Goal: Contribute content

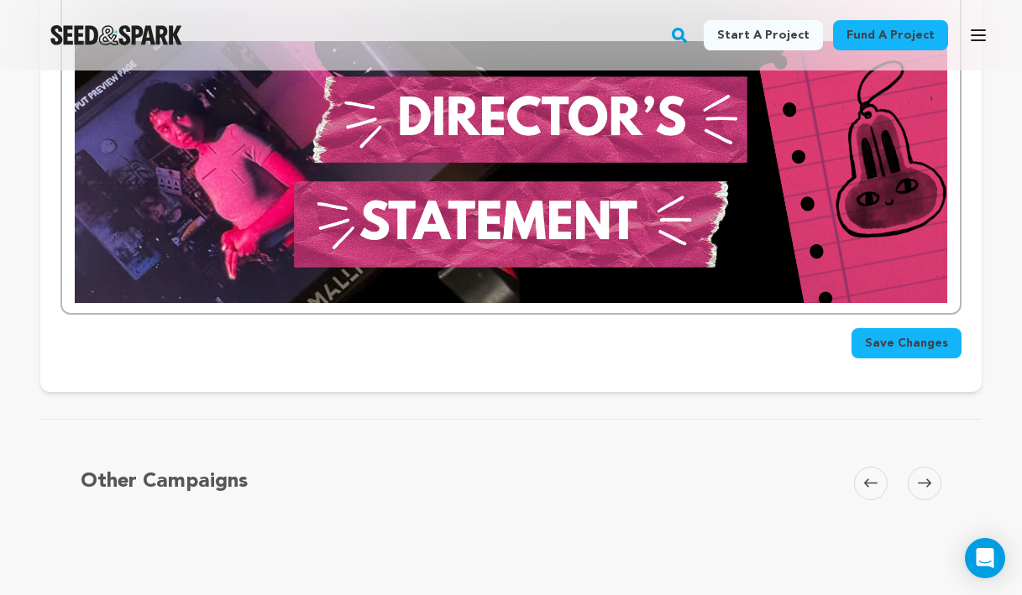
scroll to position [1040, 0]
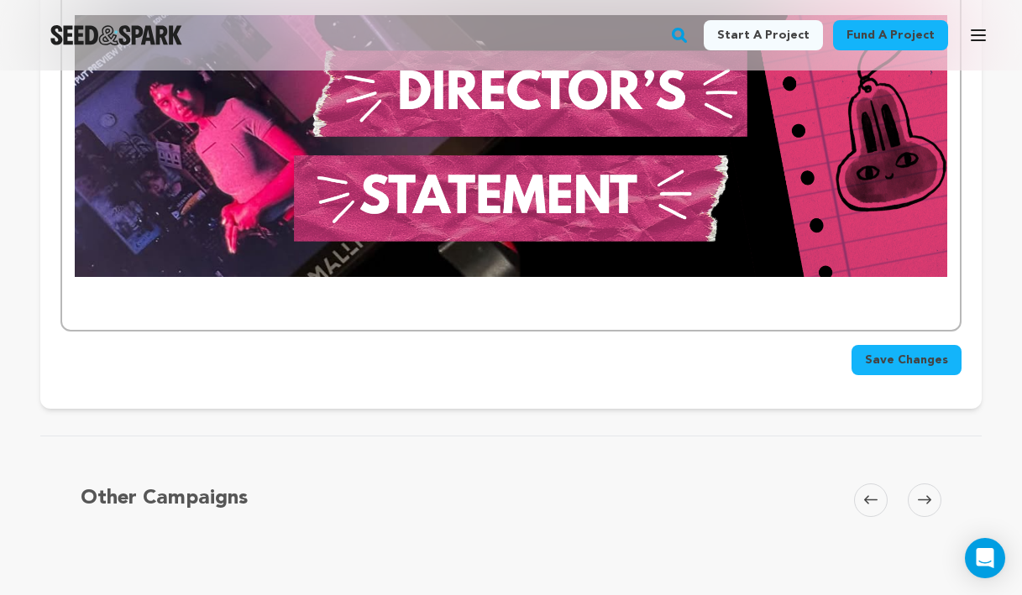
paste div
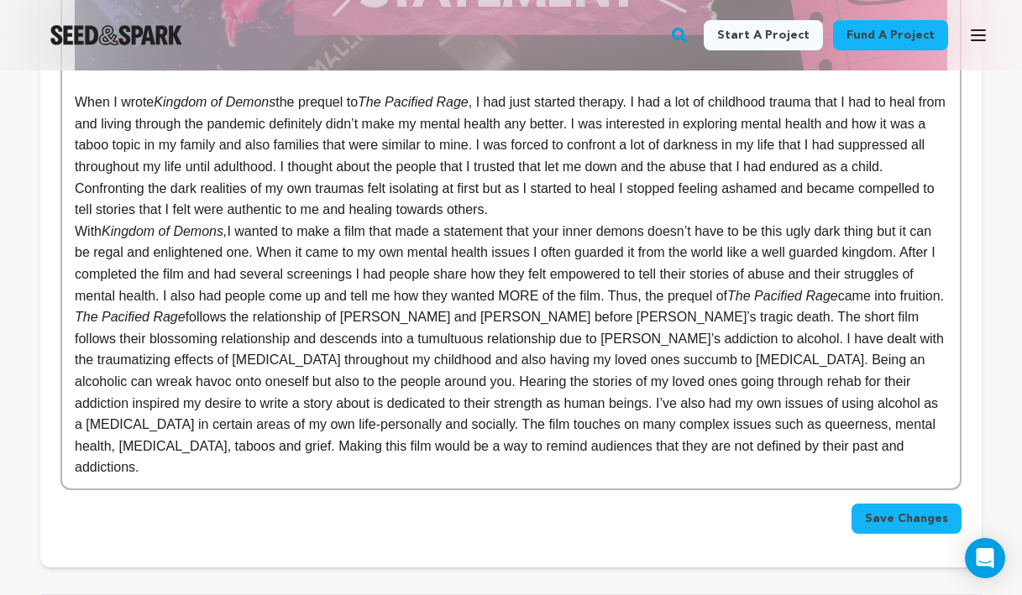
scroll to position [1235, 0]
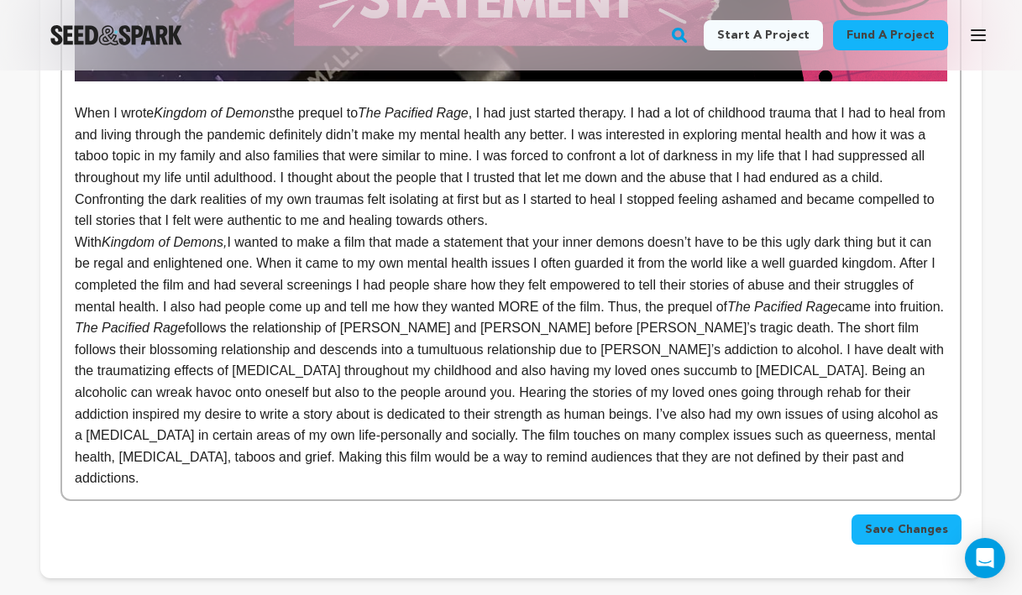
click at [77, 335] on em "The Pacified Rage" at bounding box center [130, 328] width 111 height 14
click at [76, 246] on p "With Kingdom of Demons, I wanted to make a film that made a statement that your…" at bounding box center [511, 275] width 873 height 86
click at [75, 335] on em "The Pacified Rage" at bounding box center [130, 328] width 111 height 14
click at [615, 471] on p "The Pacified Rage follows the relationship of [PERSON_NAME] and [PERSON_NAME] b…" at bounding box center [511, 403] width 873 height 172
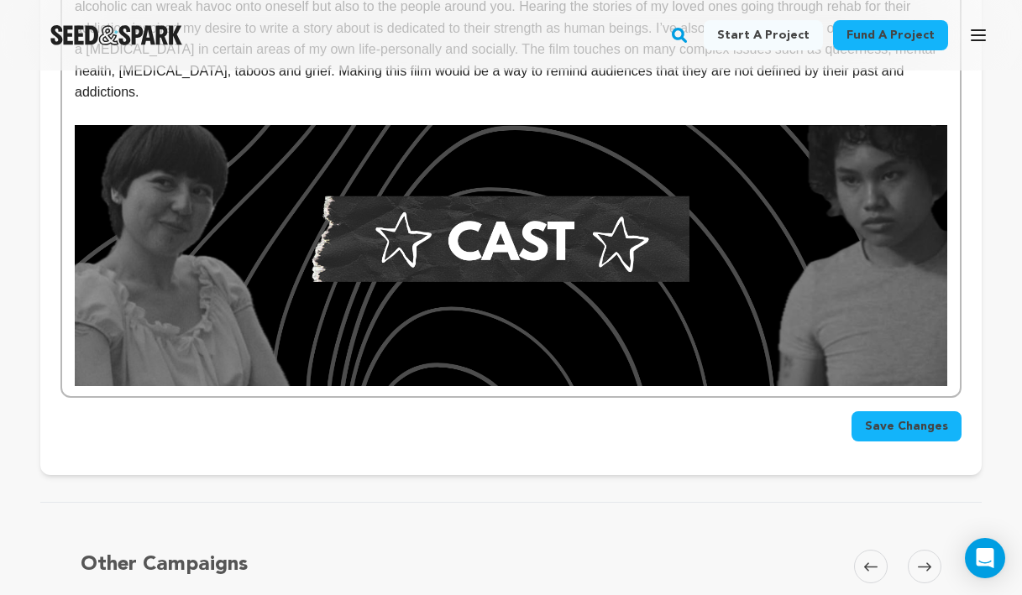
scroll to position [1620, 0]
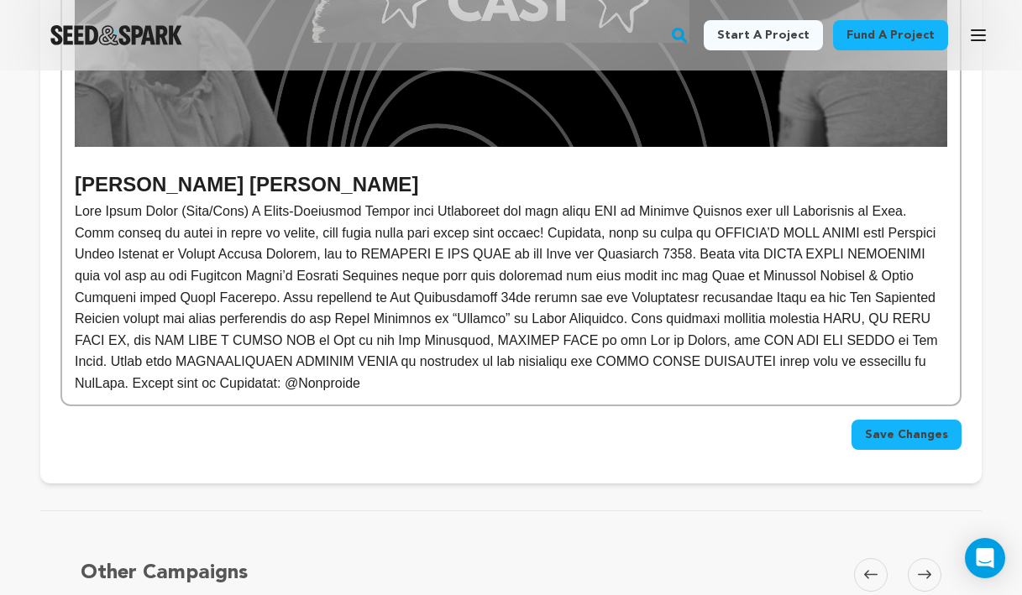
scroll to position [1874, 0]
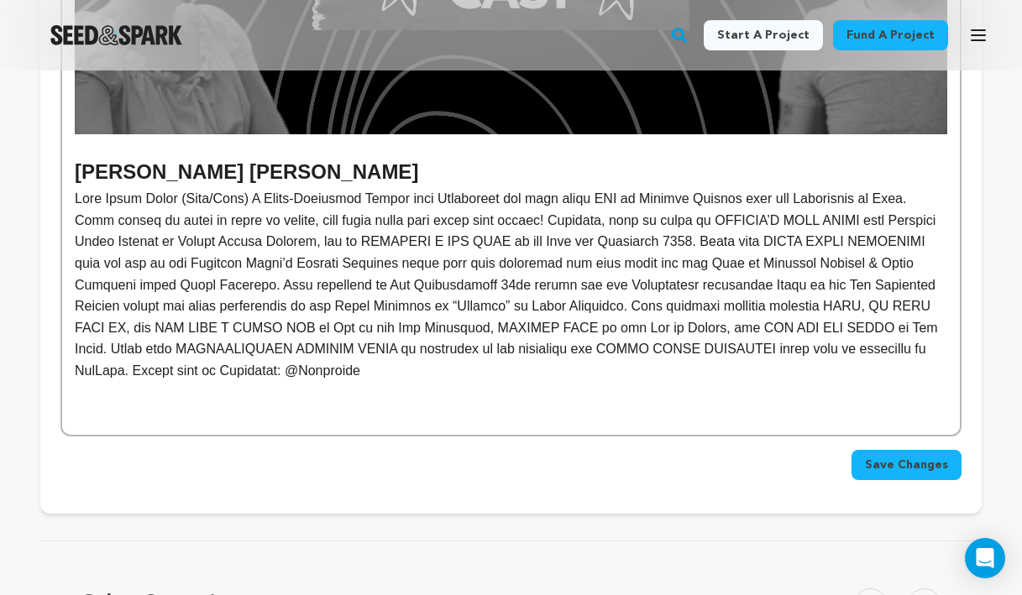
click at [361, 369] on p at bounding box center [511, 284] width 873 height 193
click at [559, 377] on p at bounding box center [511, 284] width 873 height 193
click at [290, 370] on p at bounding box center [511, 284] width 873 height 193
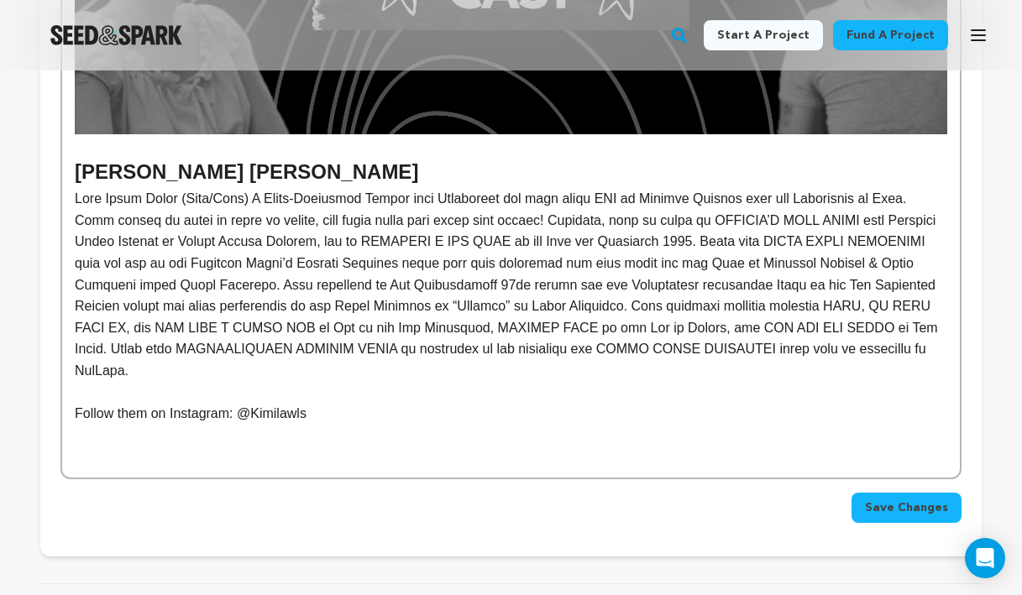
click at [359, 413] on p "Follow them on Instagram: @Kimilawls" at bounding box center [511, 414] width 873 height 22
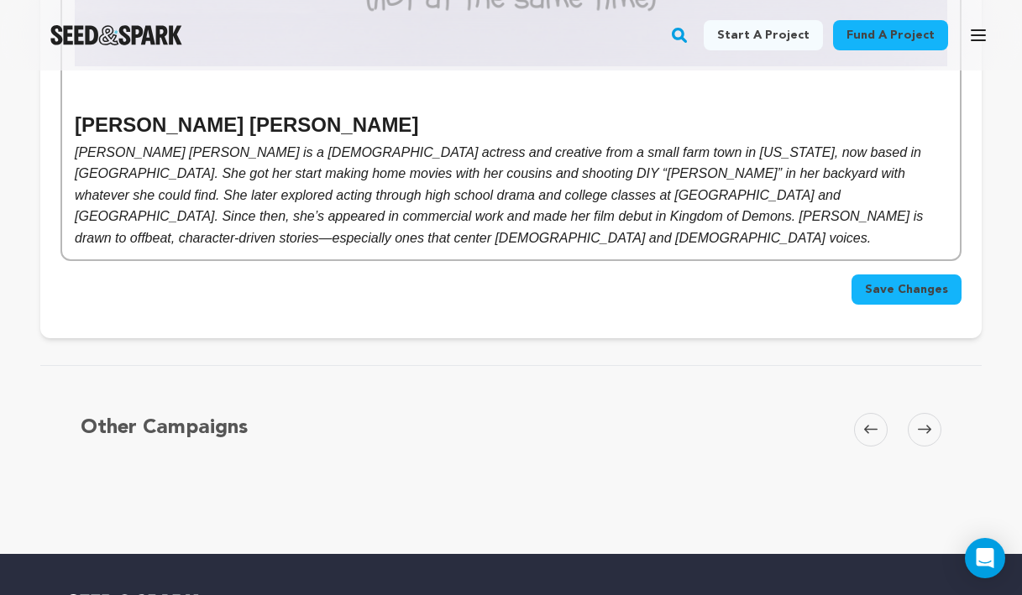
scroll to position [3353, 0]
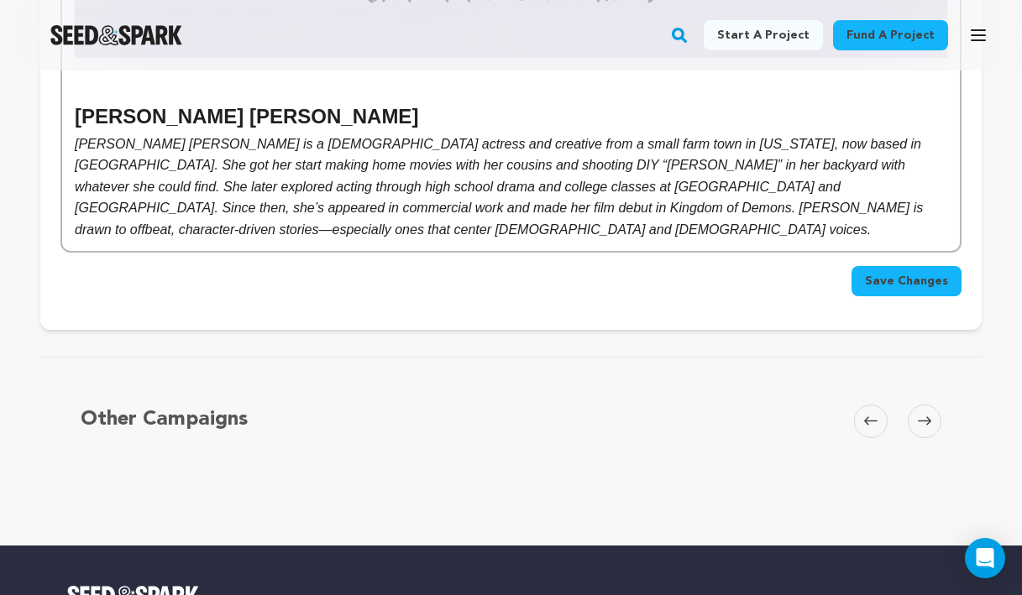
click at [85, 241] on img at bounding box center [511, 241] width 873 height 0
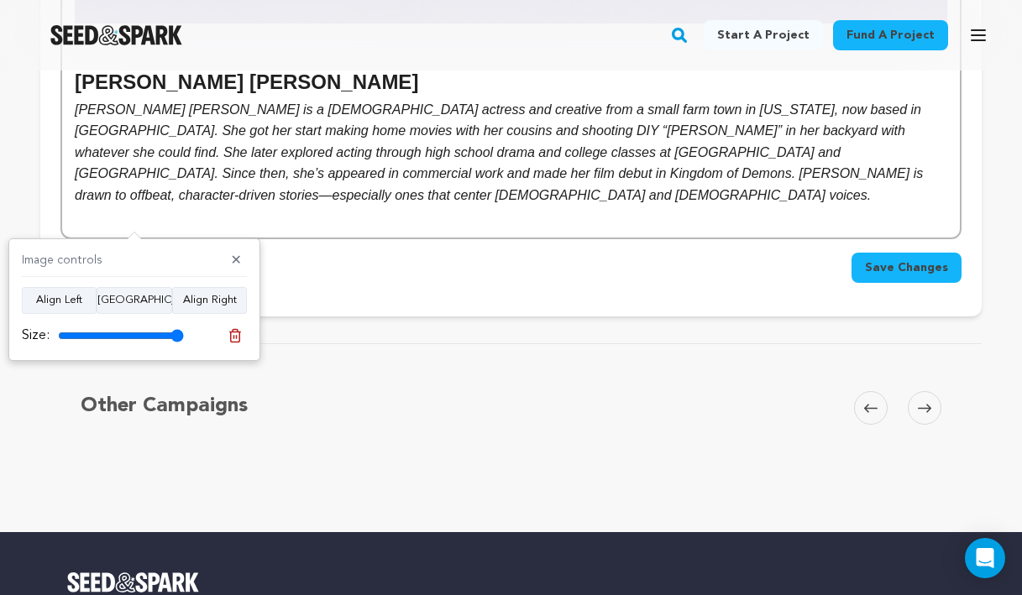
scroll to position [3388, 0]
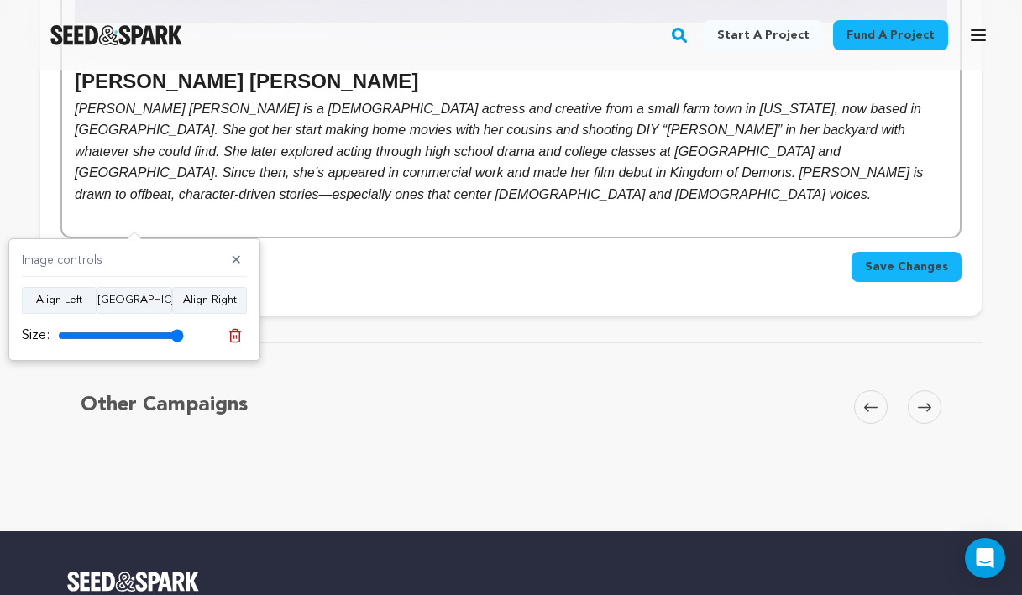
click at [263, 206] on p at bounding box center [511, 217] width 873 height 22
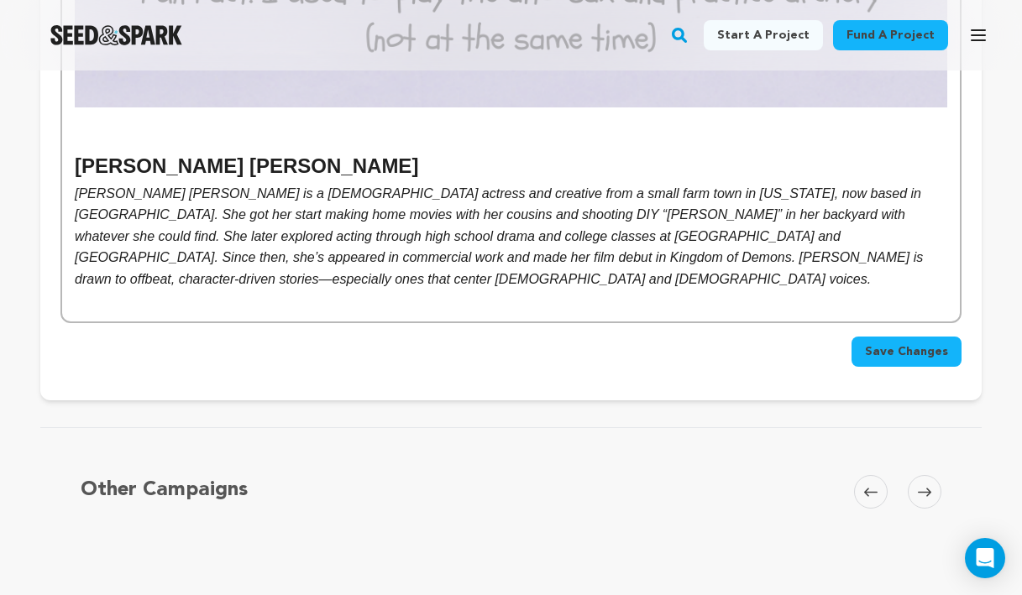
scroll to position [3275, 0]
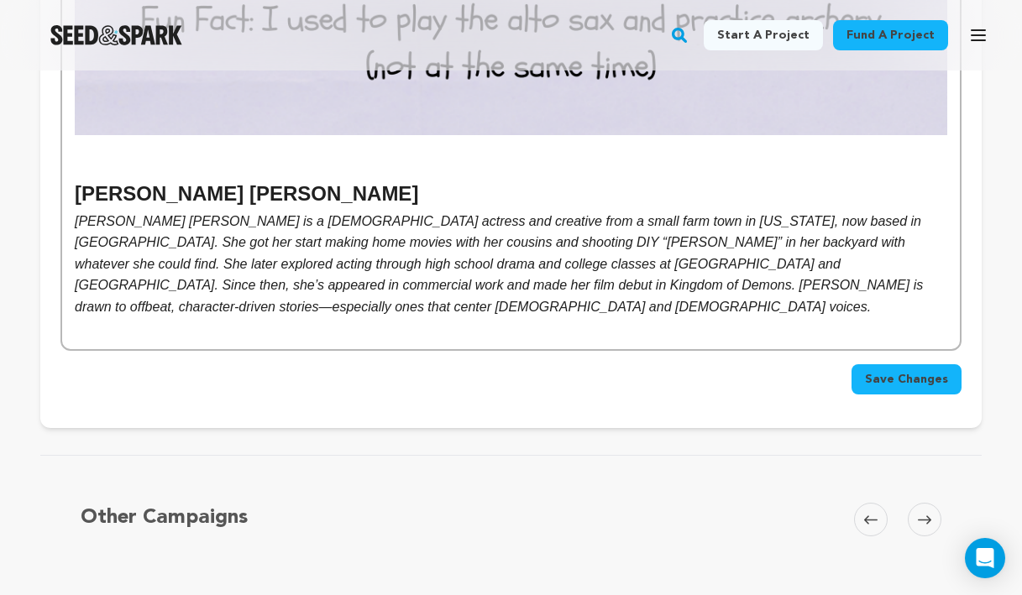
click at [131, 226] on em "[PERSON_NAME] [PERSON_NAME] is a [DEMOGRAPHIC_DATA] actress and creative from a…" at bounding box center [501, 264] width 852 height 100
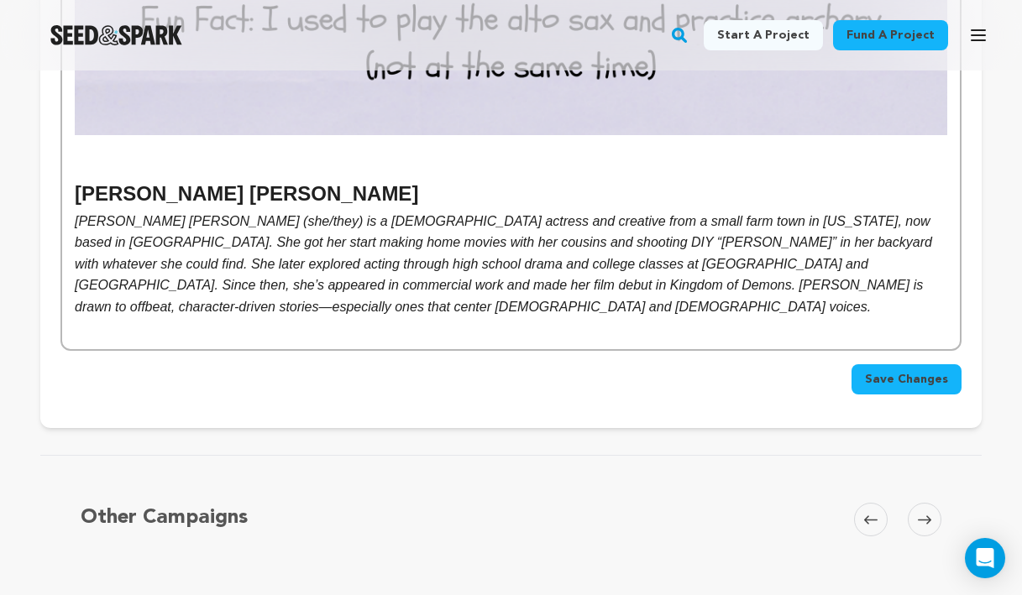
click at [449, 304] on p "[PERSON_NAME] [PERSON_NAME] (she/they) is a [DEMOGRAPHIC_DATA] actress and crea…" at bounding box center [511, 265] width 873 height 108
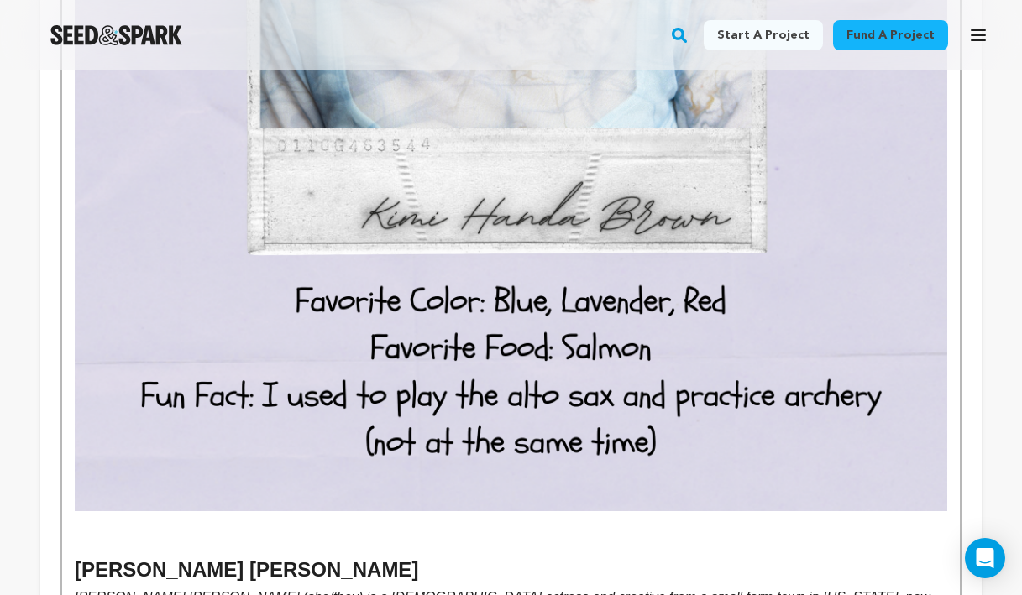
scroll to position [3193, 0]
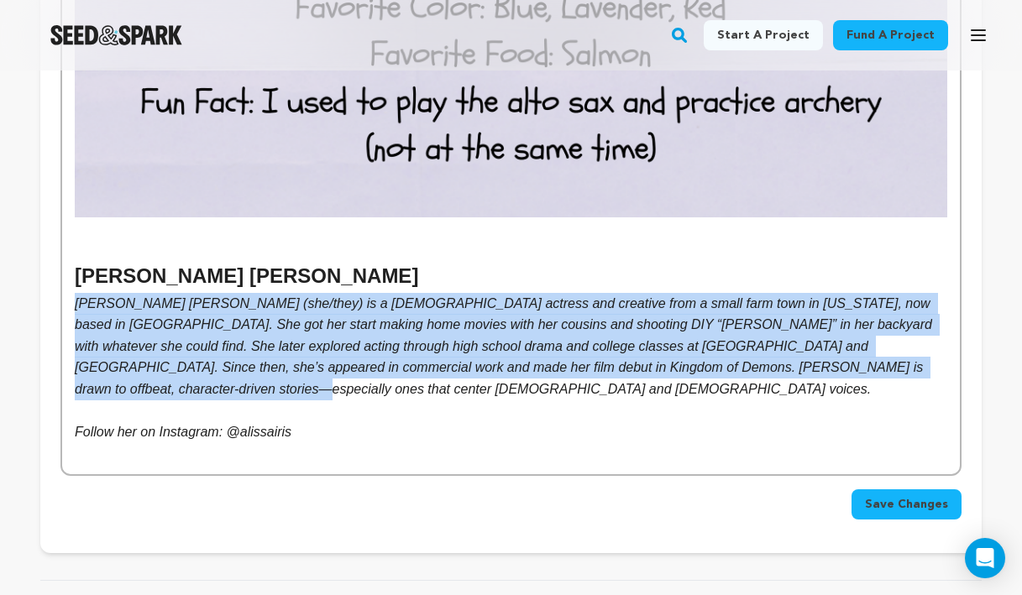
drag, startPoint x: 144, startPoint y: 393, endPoint x: 72, endPoint y: 312, distance: 108.2
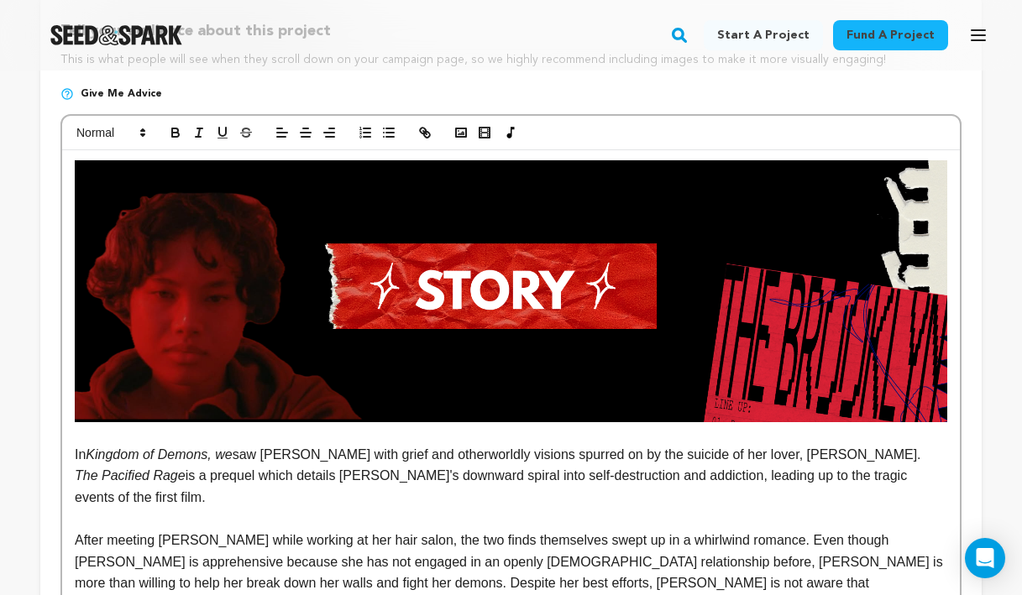
scroll to position [0, 0]
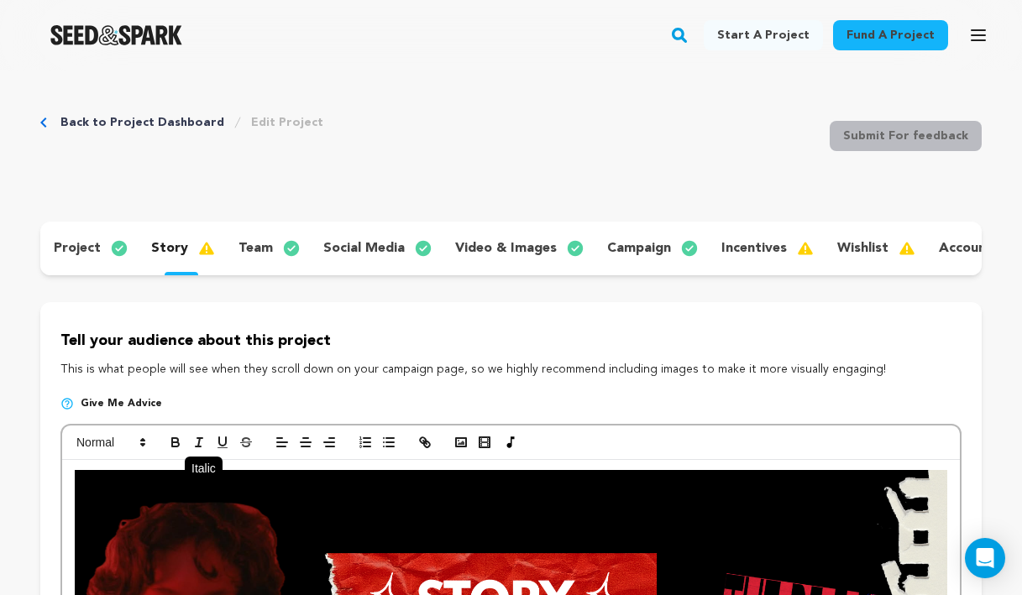
click at [204, 448] on icon "button" at bounding box center [198, 442] width 15 height 15
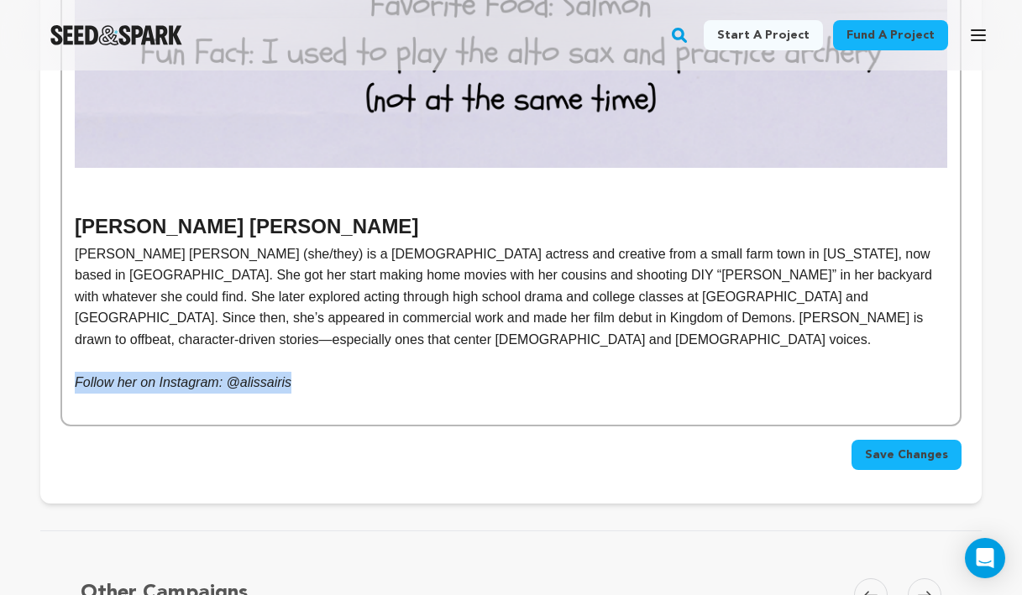
drag, startPoint x: 299, startPoint y: 361, endPoint x: 69, endPoint y: 365, distance: 230.2
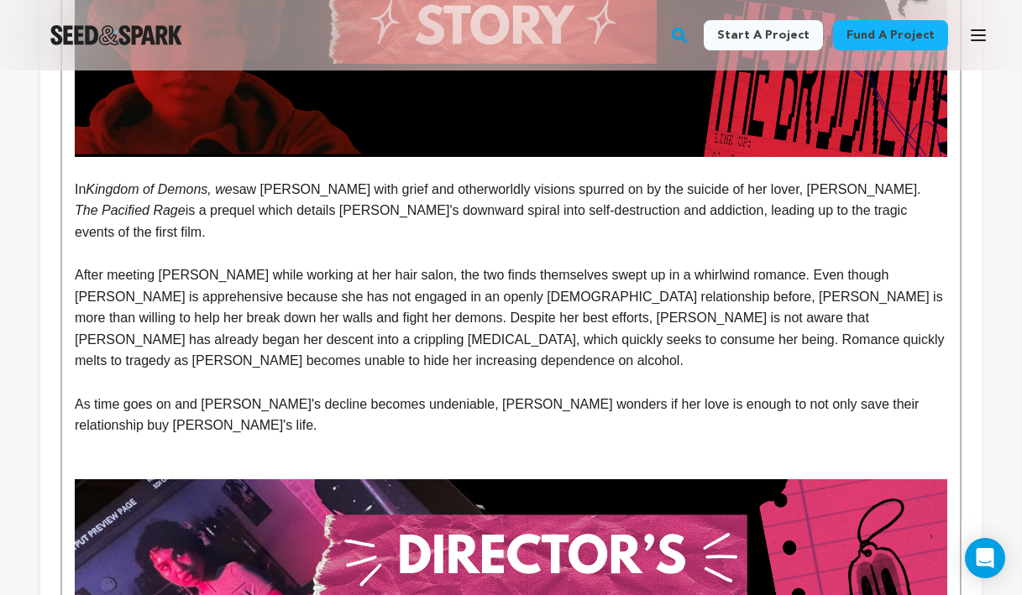
scroll to position [0, 0]
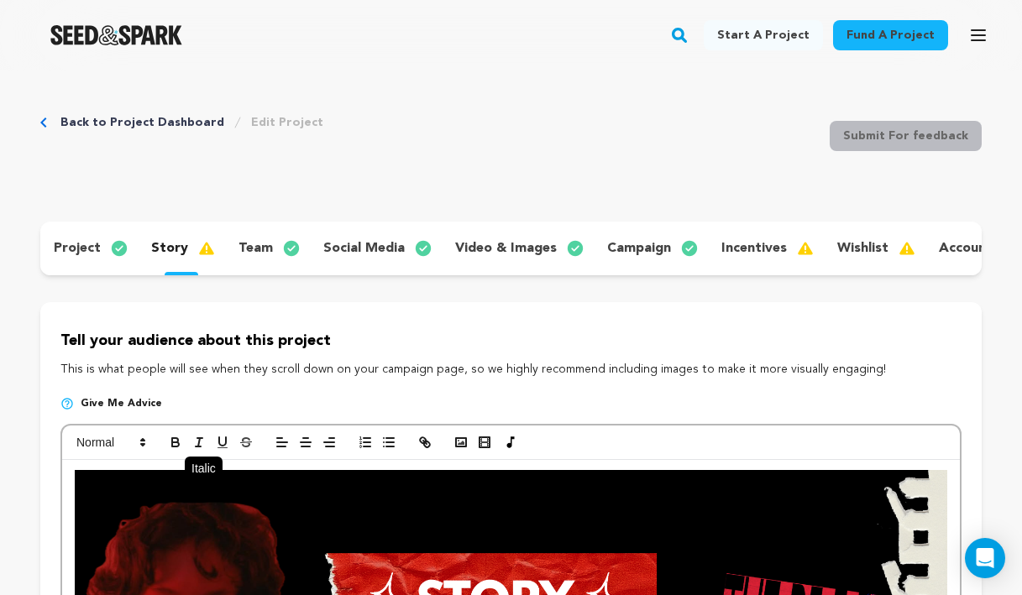
click at [203, 444] on icon "button" at bounding box center [198, 442] width 15 height 15
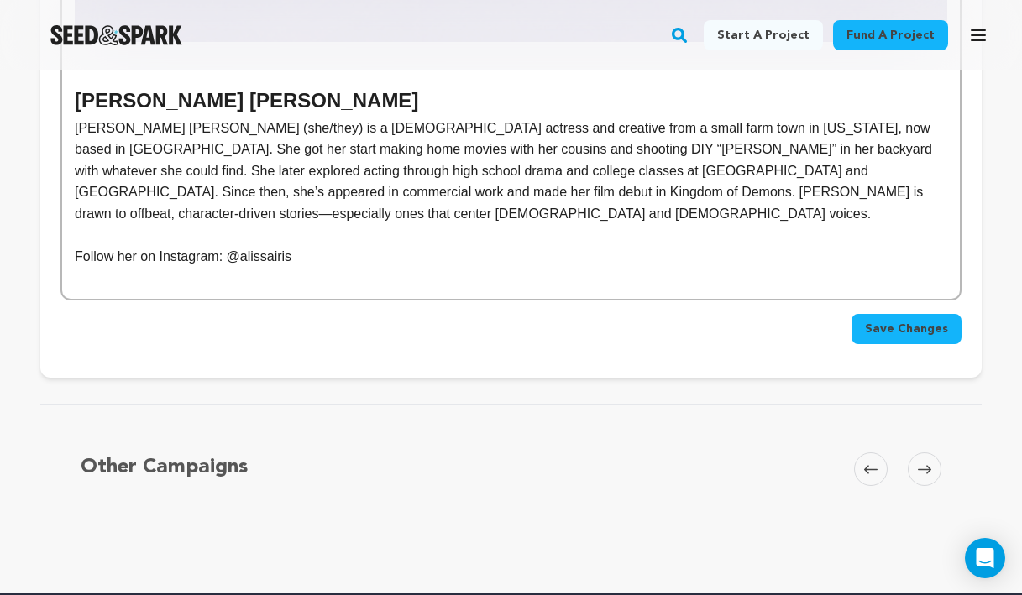
scroll to position [3386, 0]
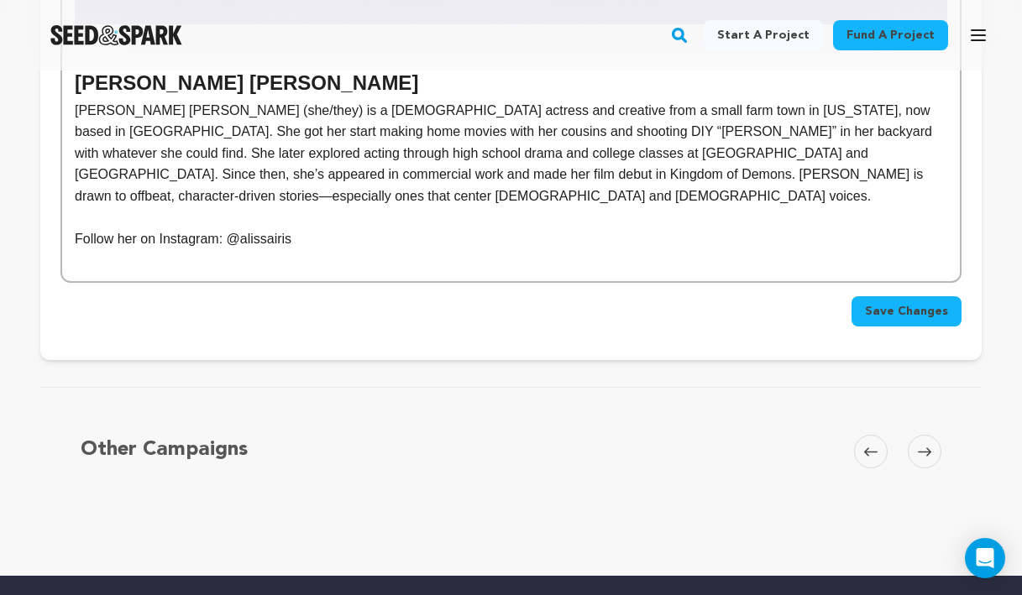
click at [271, 228] on p "Follow her on Instagram: @alissairis" at bounding box center [511, 239] width 873 height 22
click at [350, 228] on p "Follow her on Instagram: @[PERSON_NAME].[PERSON_NAME]" at bounding box center [511, 239] width 873 height 22
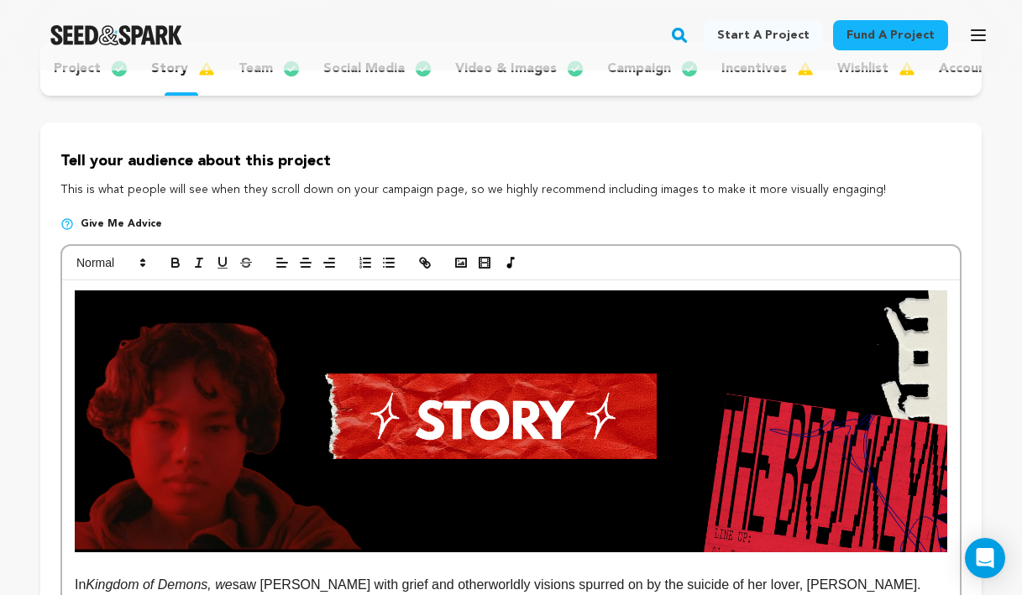
scroll to position [0, 0]
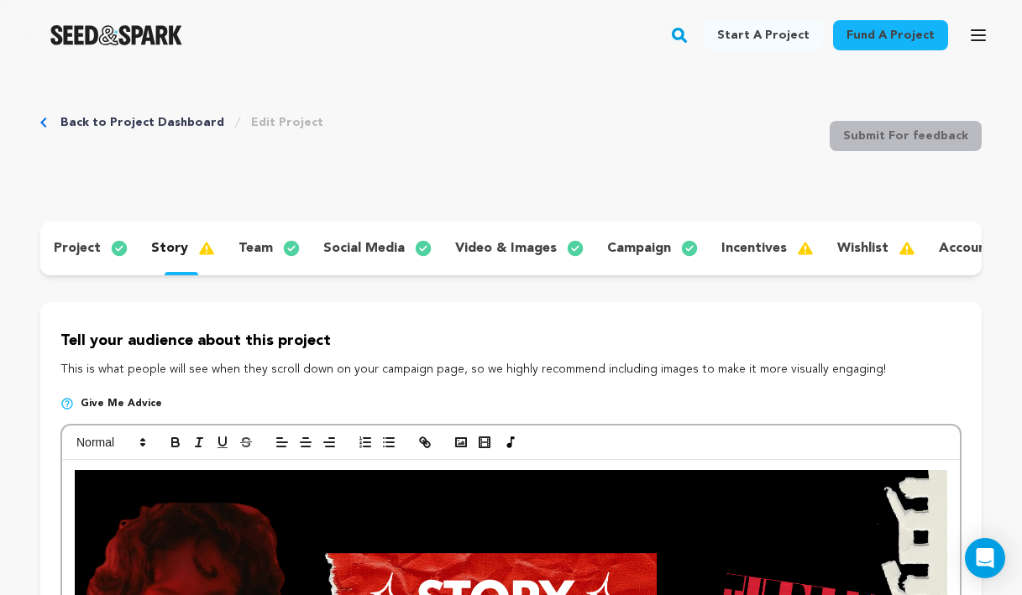
click at [250, 243] on p "team" at bounding box center [256, 249] width 34 height 20
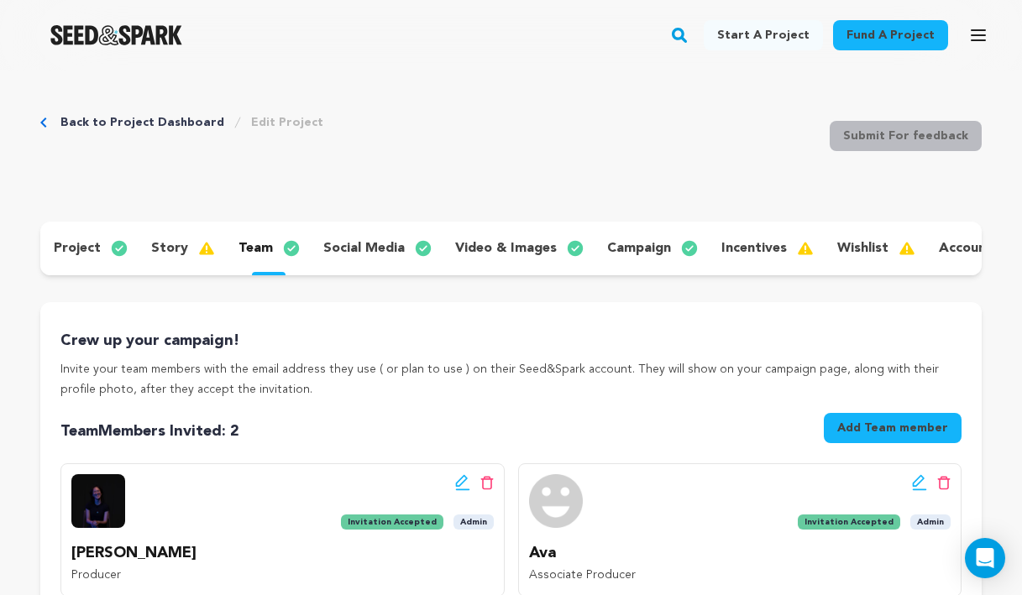
click at [198, 244] on img at bounding box center [213, 249] width 30 height 20
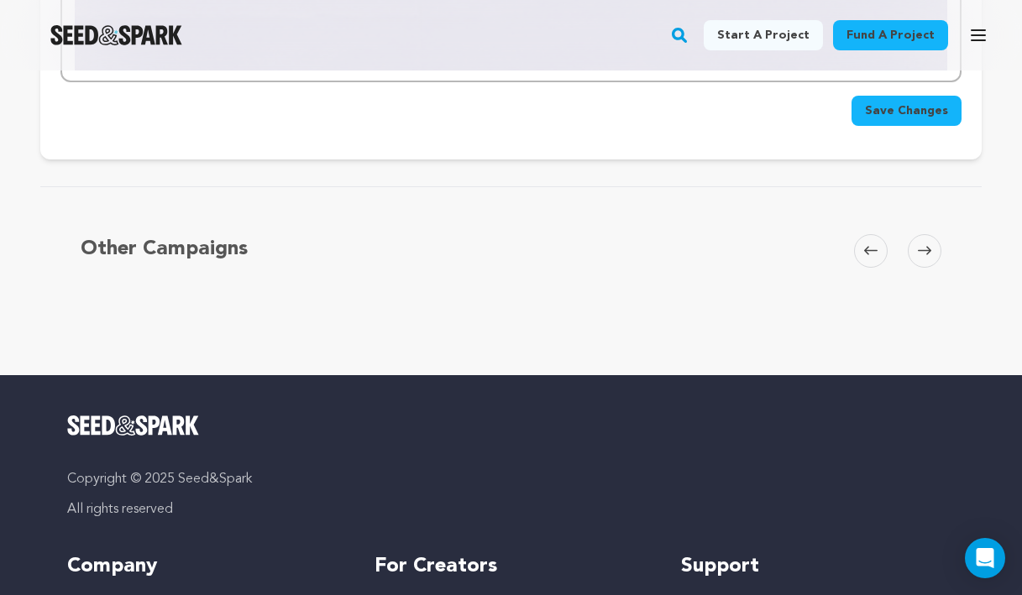
scroll to position [4696, 0]
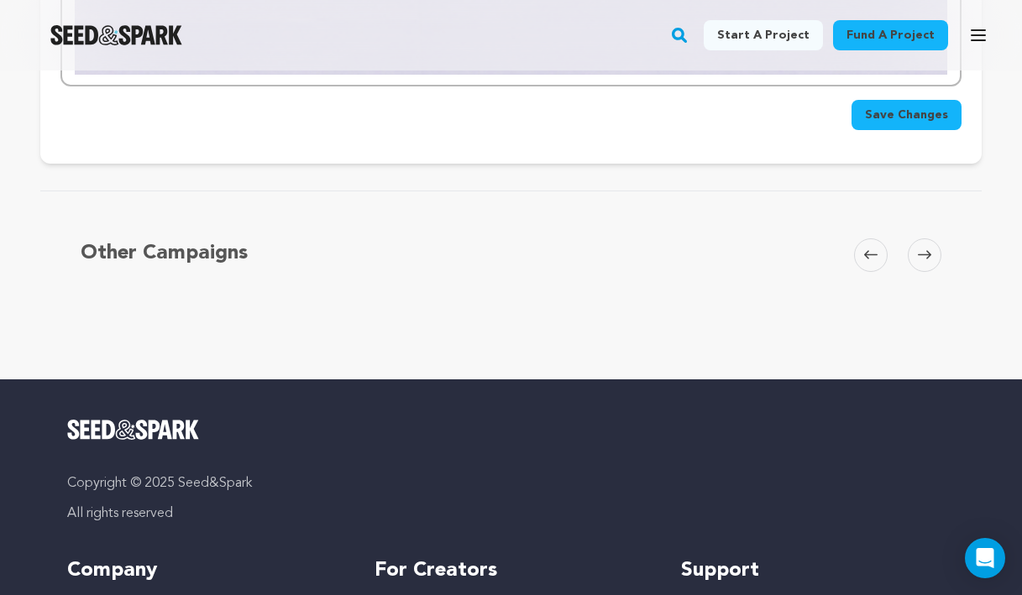
click at [911, 103] on button "Save Changes" at bounding box center [907, 115] width 110 height 30
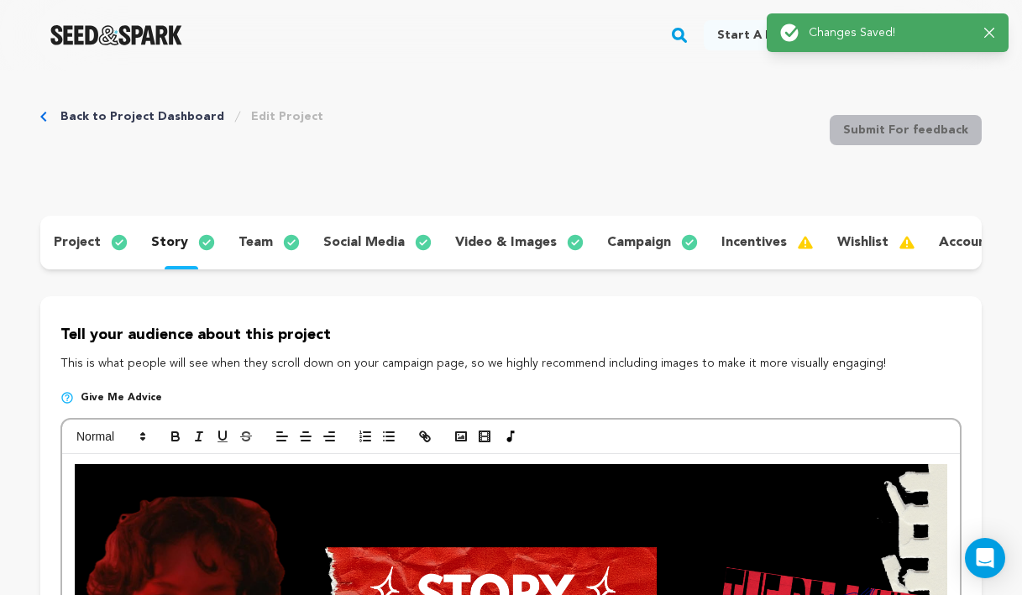
scroll to position [0, 0]
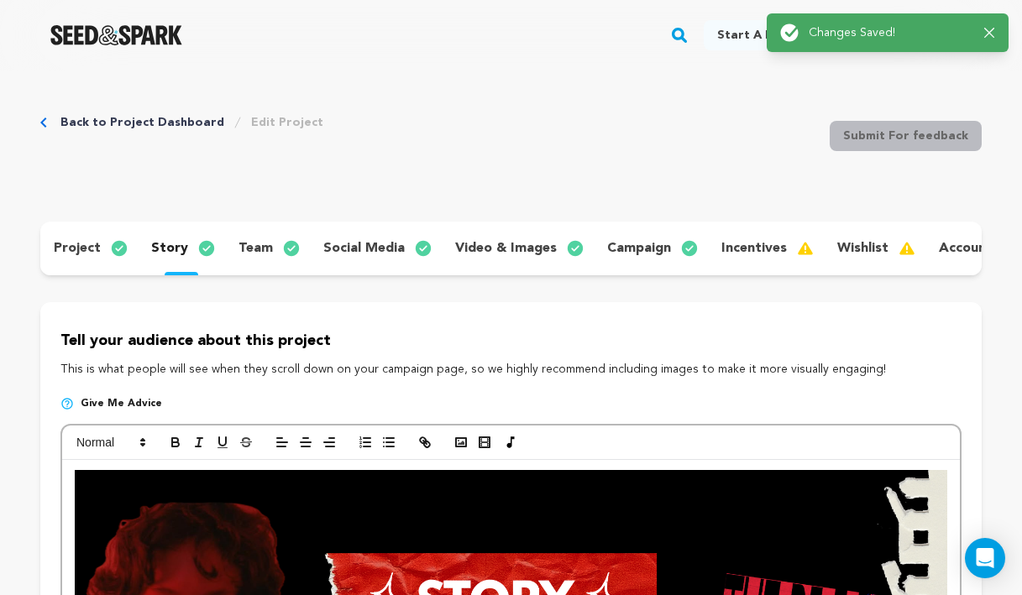
click at [755, 243] on p "incentives" at bounding box center [754, 249] width 66 height 20
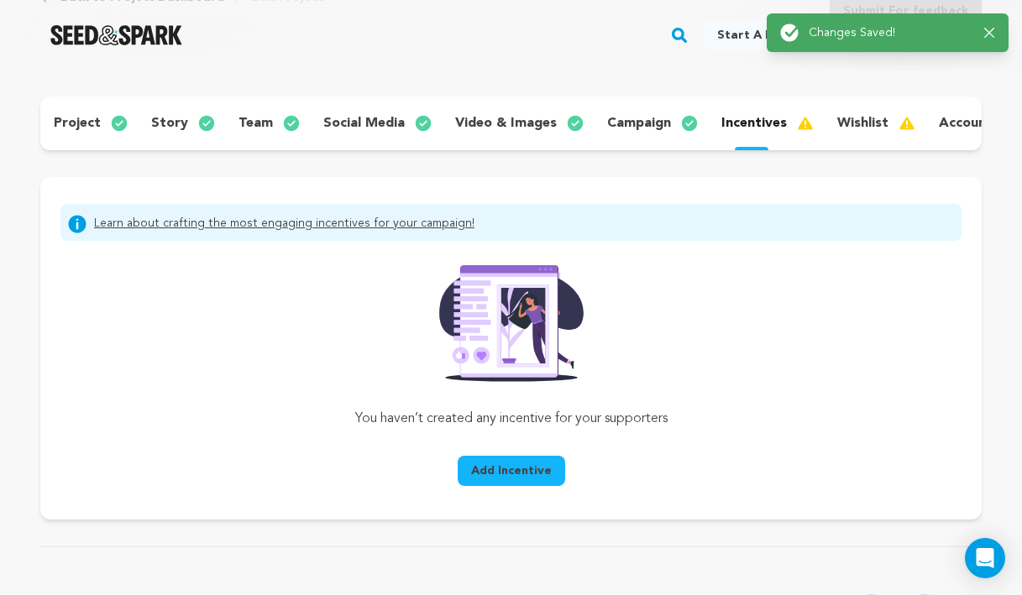
scroll to position [239, 0]
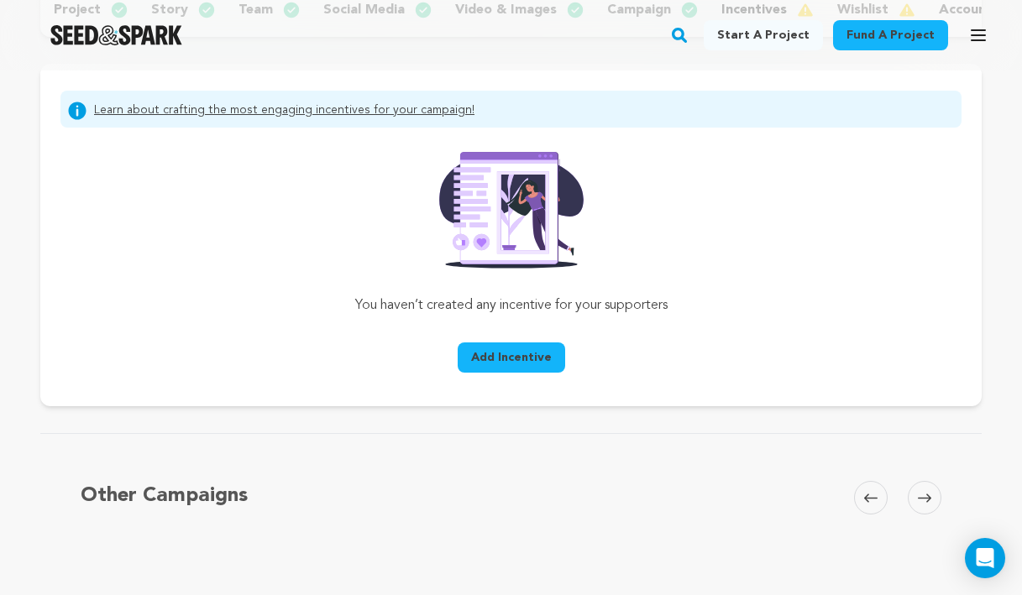
click at [542, 367] on button "Add Incentive" at bounding box center [512, 358] width 108 height 30
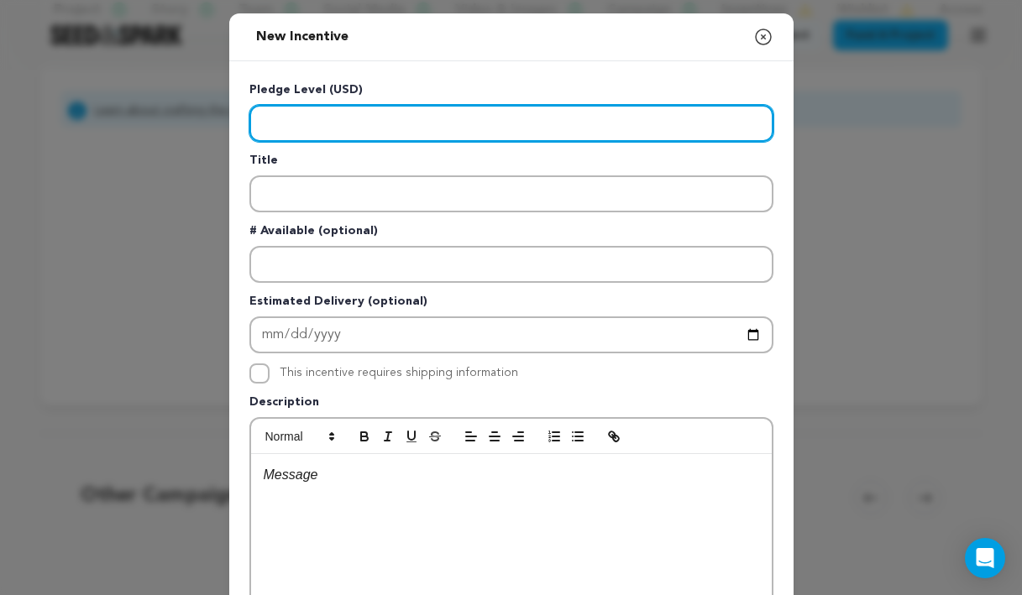
click at [350, 118] on input "Enter level" at bounding box center [511, 123] width 524 height 37
paste input "10"
type input "10"
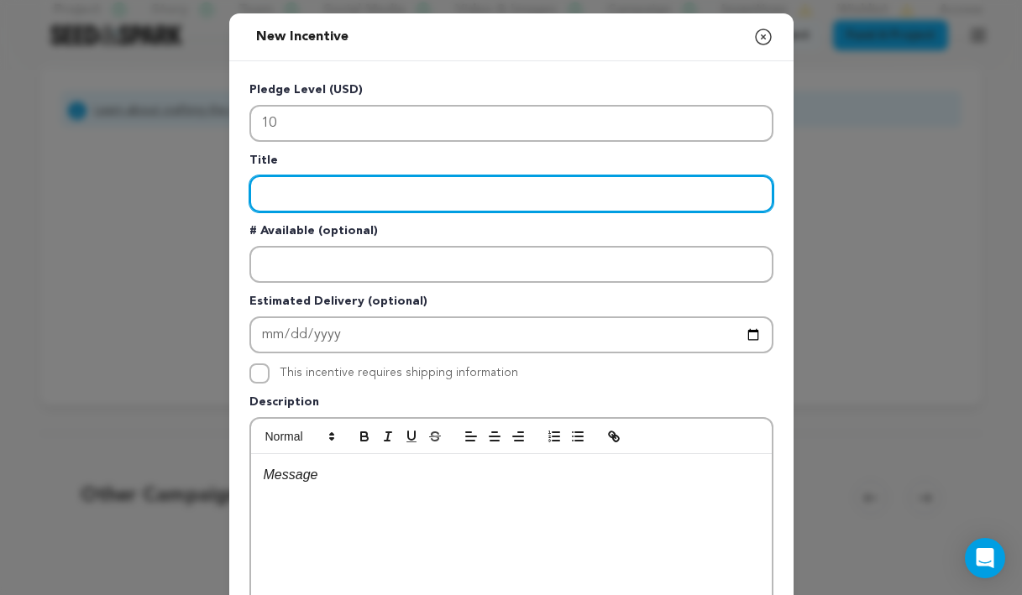
click at [323, 203] on input "Enter title" at bounding box center [511, 194] width 524 height 37
paste input "Instagram Shoutout"
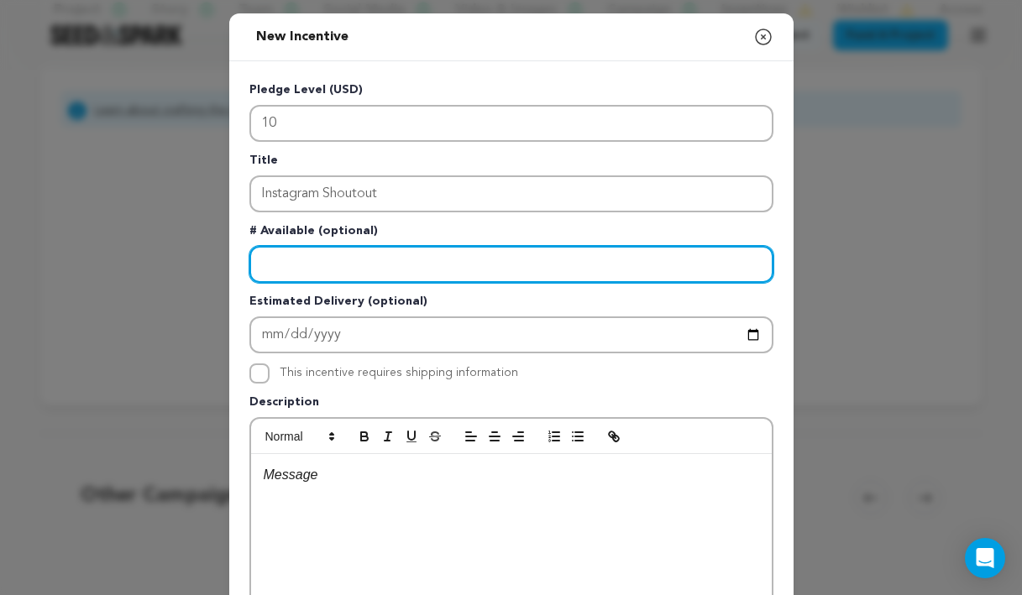
click at [309, 275] on input "Enter number available" at bounding box center [511, 264] width 524 height 37
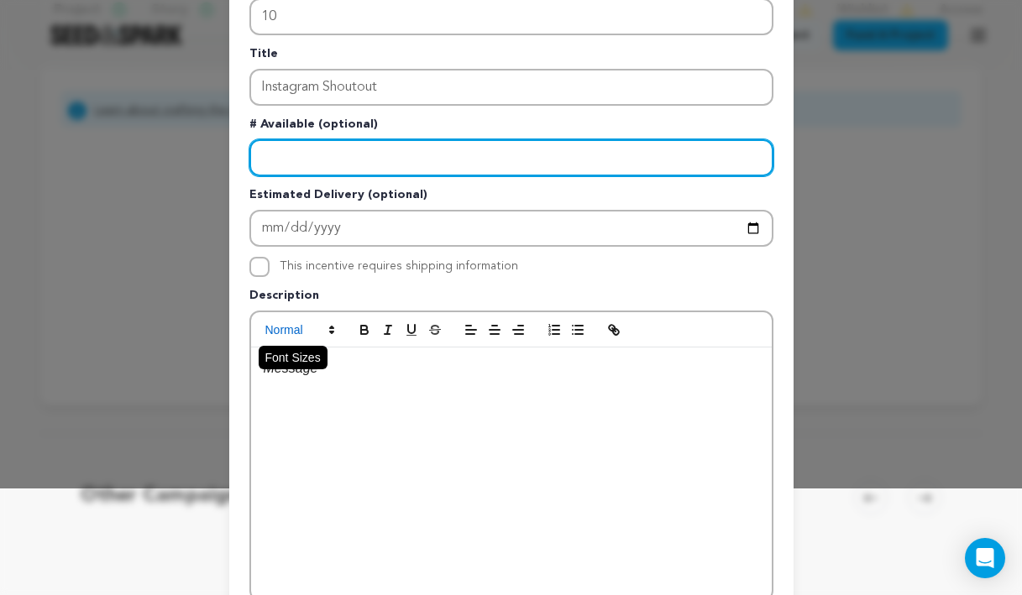
scroll to position [108, 0]
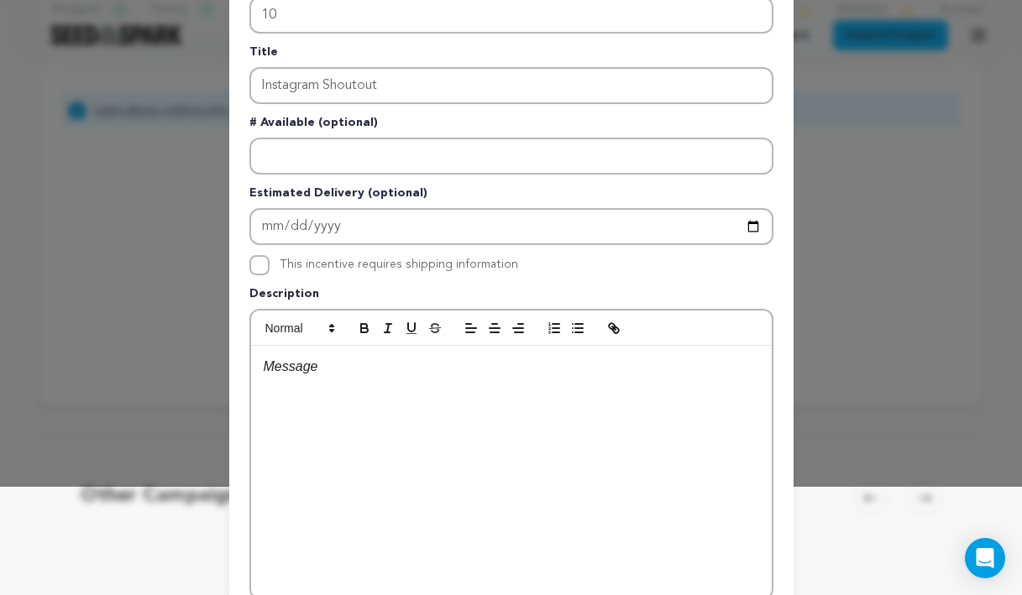
click at [435, 388] on div at bounding box center [511, 472] width 521 height 252
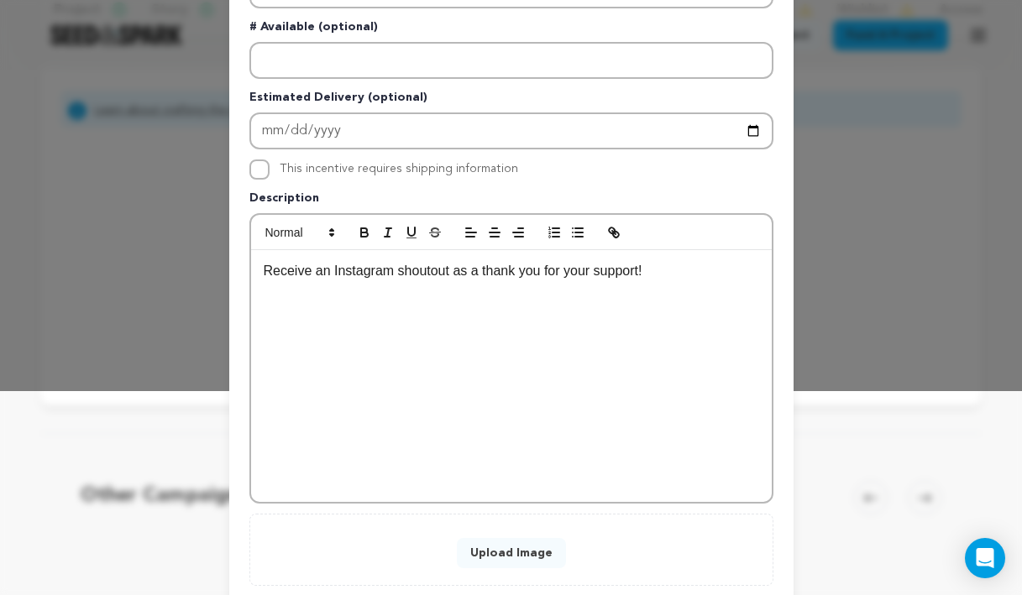
scroll to position [306, 0]
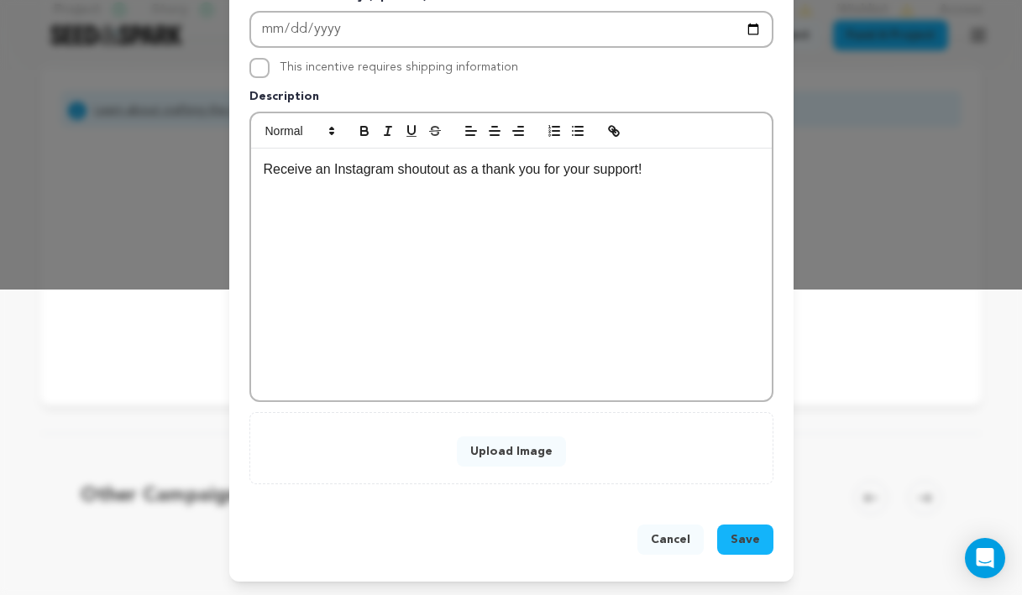
click at [732, 544] on span "Save" at bounding box center [745, 540] width 29 height 17
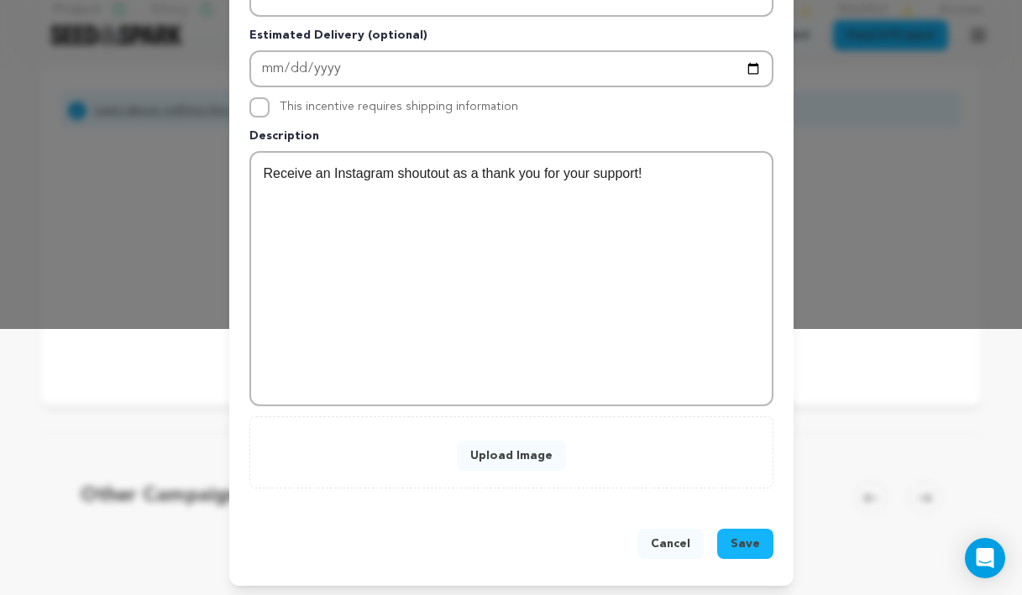
scroll to position [0, 0]
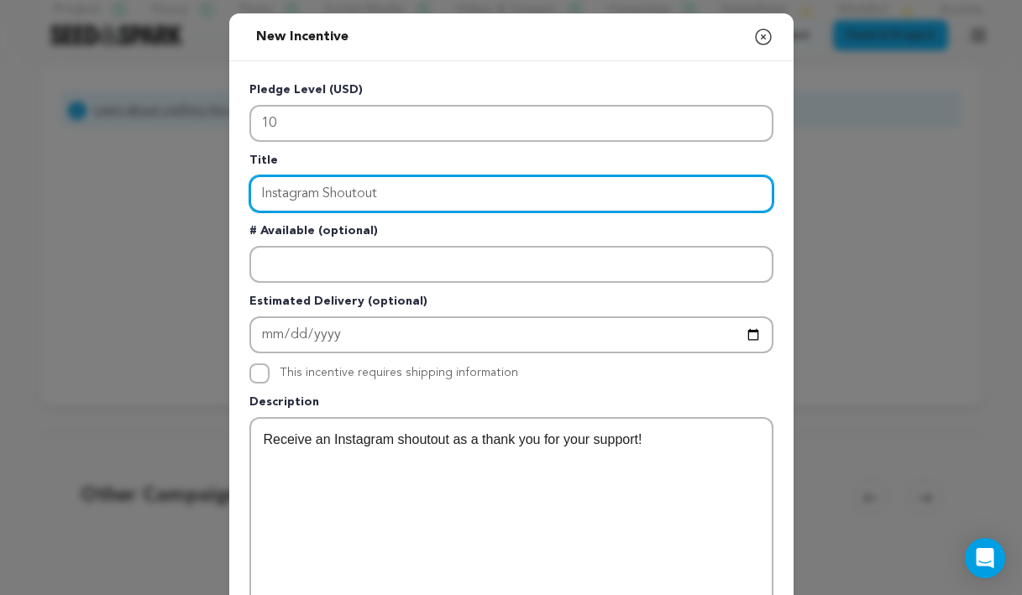
click at [354, 186] on input "Instagram Shoutout" at bounding box center [511, 194] width 524 height 37
type input "Stickers"
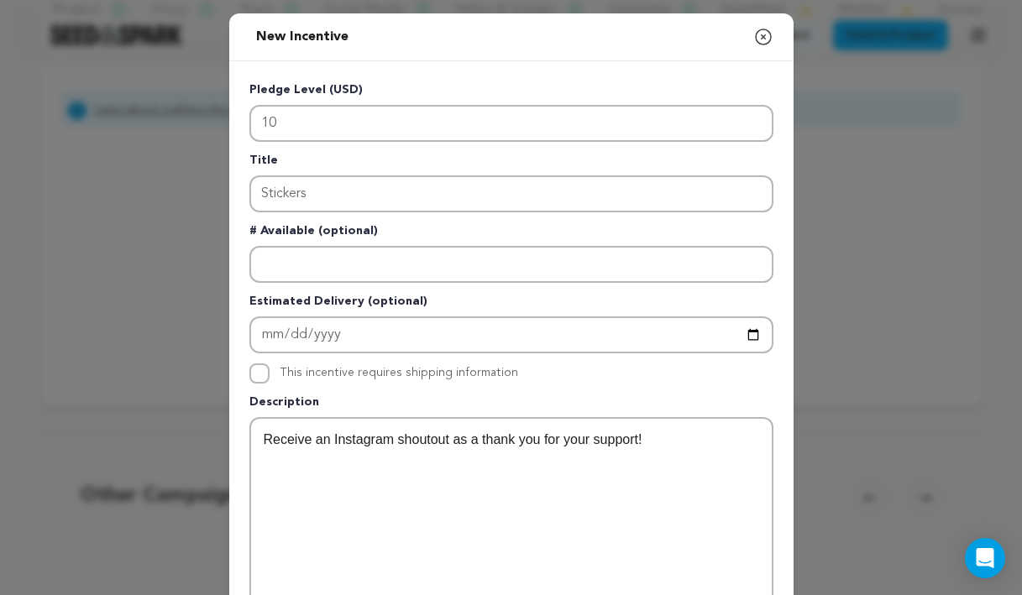
click at [349, 370] on label "This incentive requires shipping information" at bounding box center [399, 373] width 239 height 12
click at [270, 370] on input "This incentive requires shipping information" at bounding box center [259, 374] width 20 height 20
checkbox input "true"
click at [381, 431] on p "Receive an Instagram shoutout as a thank you for your support!" at bounding box center [512, 440] width 496 height 22
click at [380, 431] on p "Receive an Instagram shoutout as a thank you for your support!" at bounding box center [512, 440] width 496 height 22
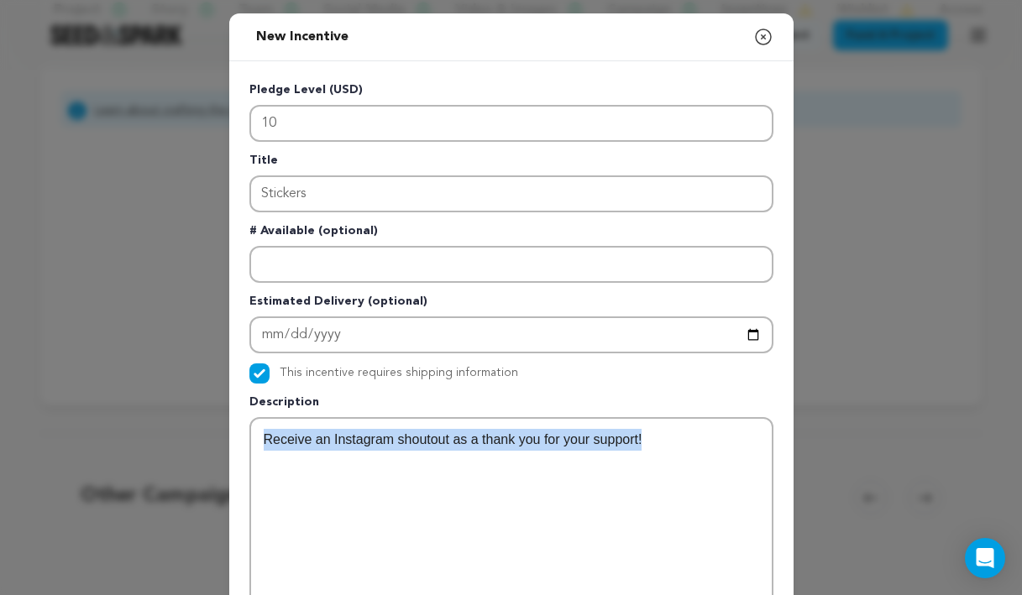
click at [380, 431] on p "Receive an Instagram shoutout as a thank you for your support!" at bounding box center [512, 440] width 496 height 22
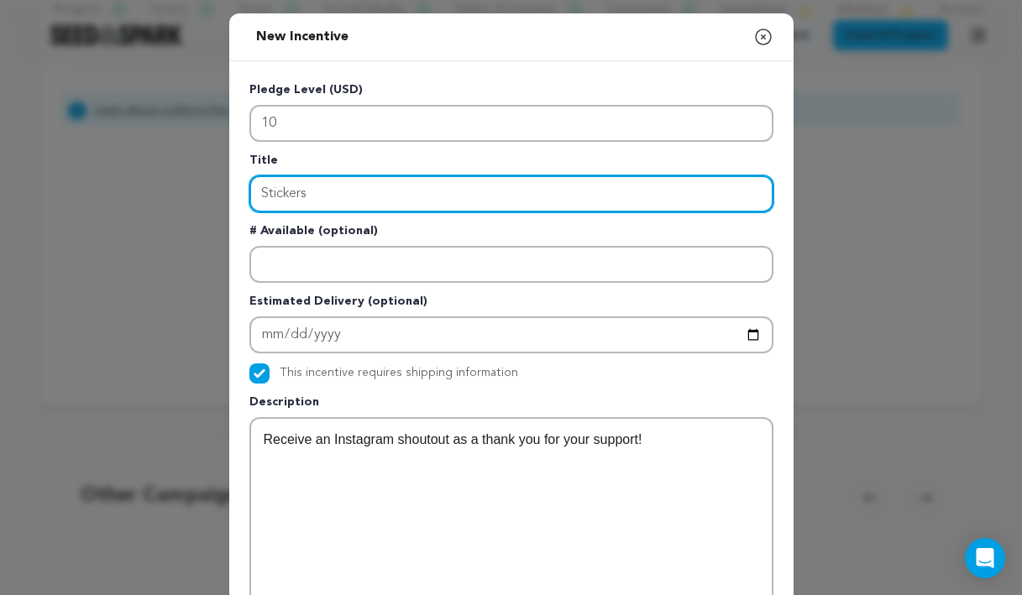
click at [322, 193] on input "Stickers" at bounding box center [511, 194] width 524 height 37
click at [259, 197] on input "Stickers" at bounding box center [511, 194] width 524 height 37
type input "Stickers"
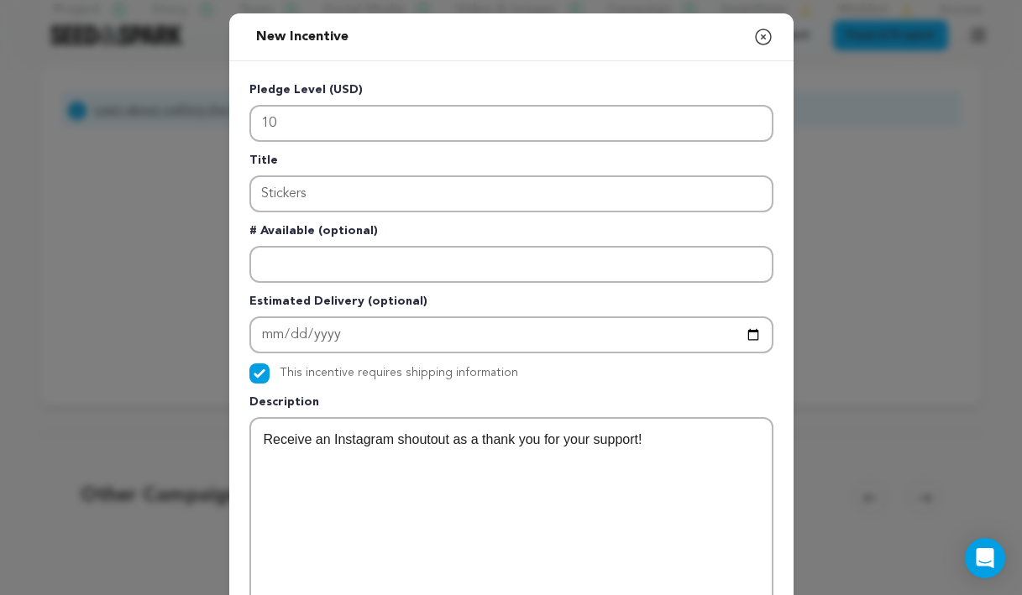
click at [417, 438] on p "Receive an Instagram shoutout as a thank you for your support!" at bounding box center [512, 440] width 496 height 22
click at [416, 439] on p "Receive an Instagram shoutout as a thank you for your support!" at bounding box center [512, 440] width 496 height 22
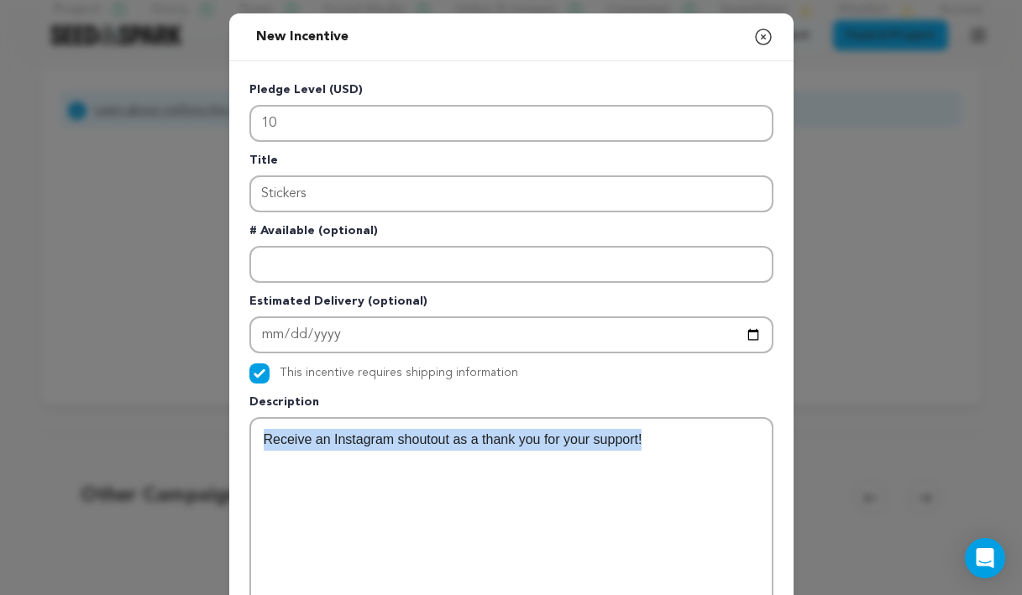
click at [416, 439] on p "Receive an Instagram shoutout as a thank you for your support!" at bounding box center [512, 440] width 496 height 22
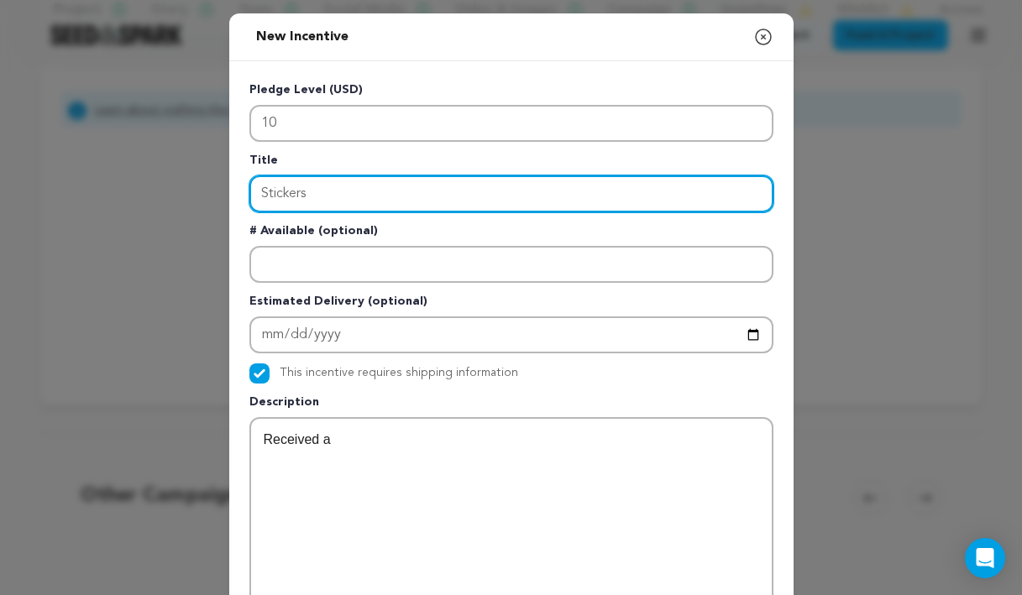
click at [262, 189] on input "Stickers" at bounding box center [511, 194] width 524 height 37
type input "The Pacified Rage Stickers"
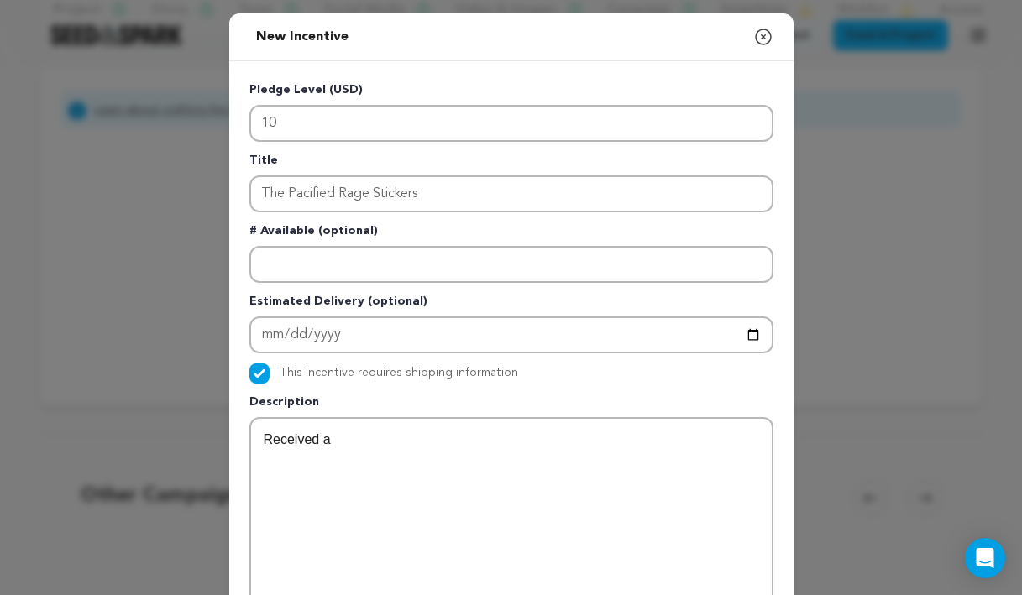
click at [356, 464] on div "Received a" at bounding box center [511, 545] width 521 height 252
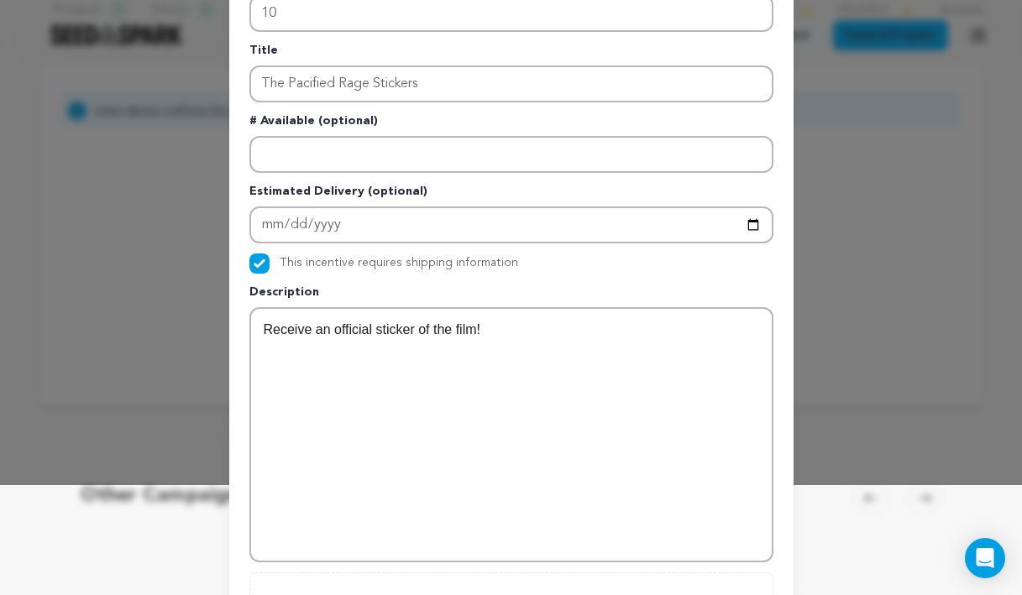
scroll to position [106, 0]
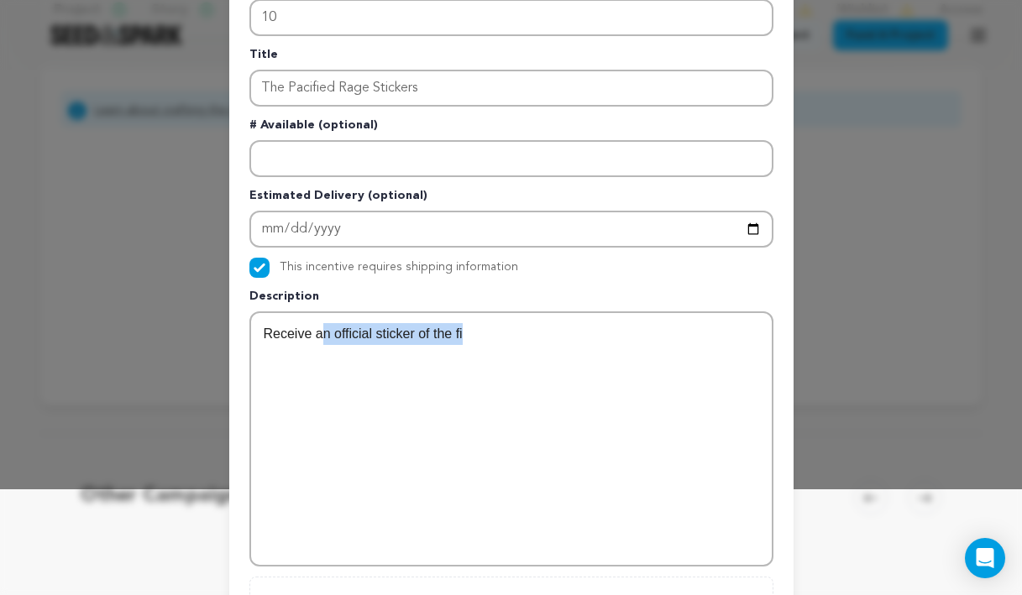
drag, startPoint x: 481, startPoint y: 339, endPoint x: 322, endPoint y: 339, distance: 159.6
click at [322, 339] on p "Receive an official sticker of the fi" at bounding box center [512, 334] width 496 height 22
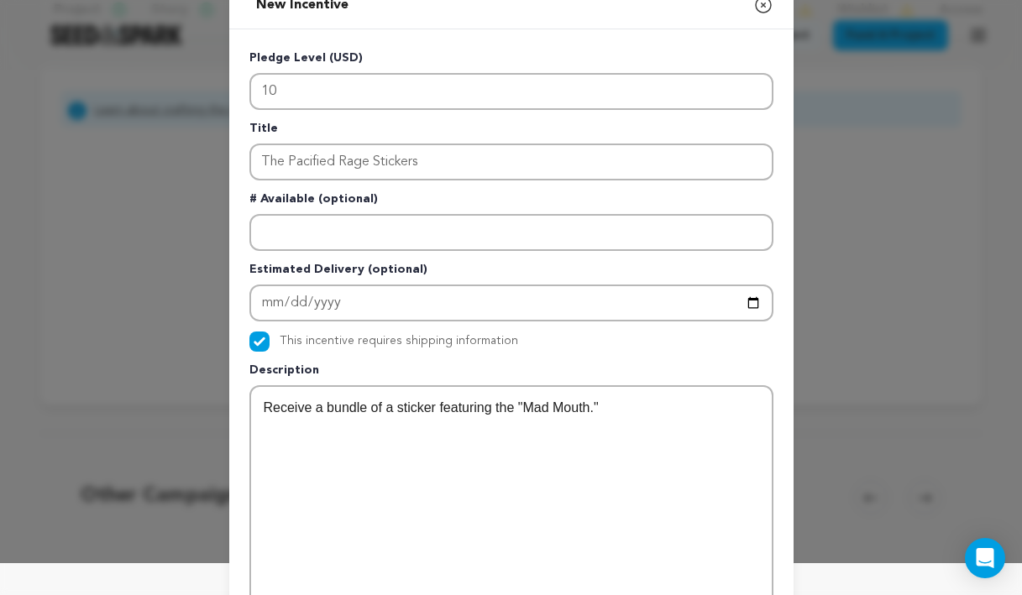
scroll to position [20, 0]
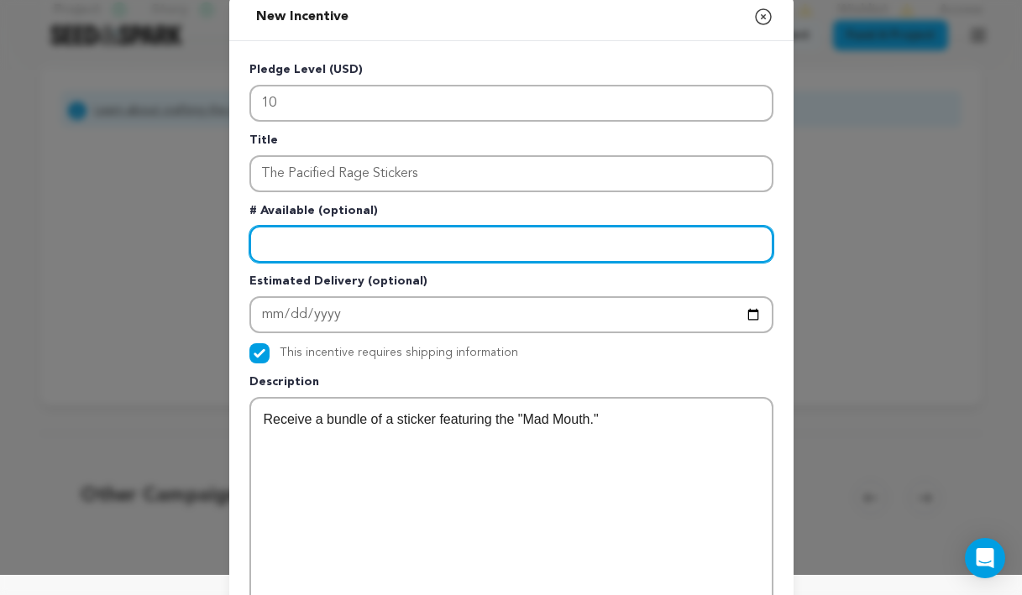
click at [362, 245] on input "Enter number available" at bounding box center [511, 244] width 524 height 37
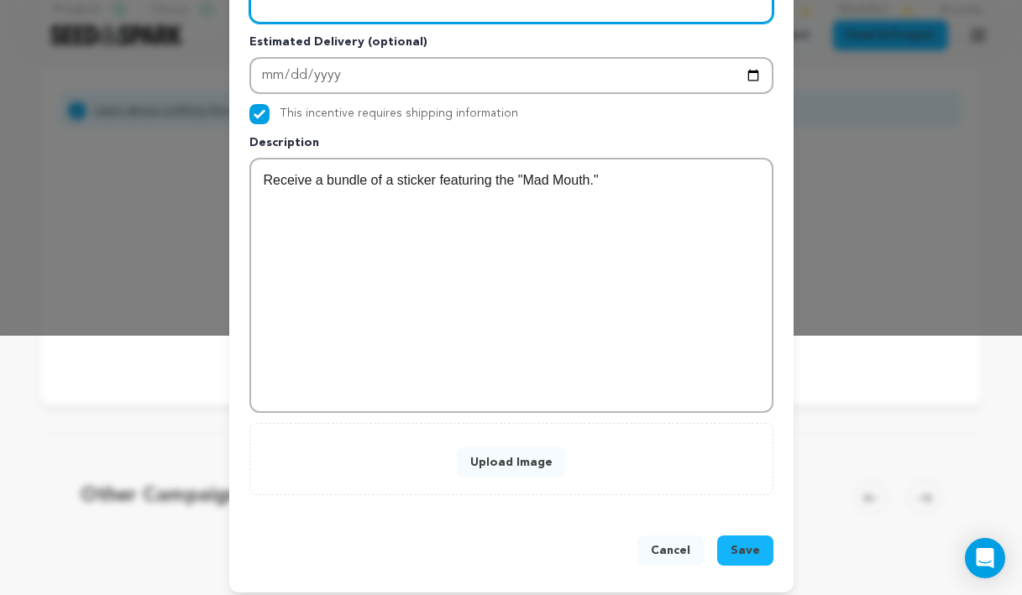
scroll to position [270, 0]
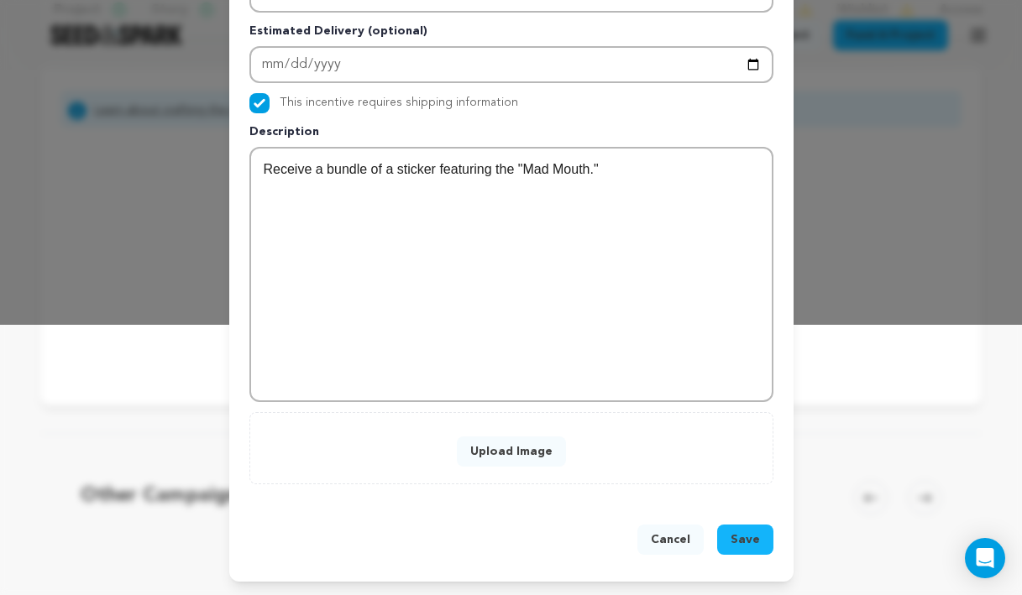
click at [516, 453] on button "Upload Image" at bounding box center [511, 452] width 109 height 30
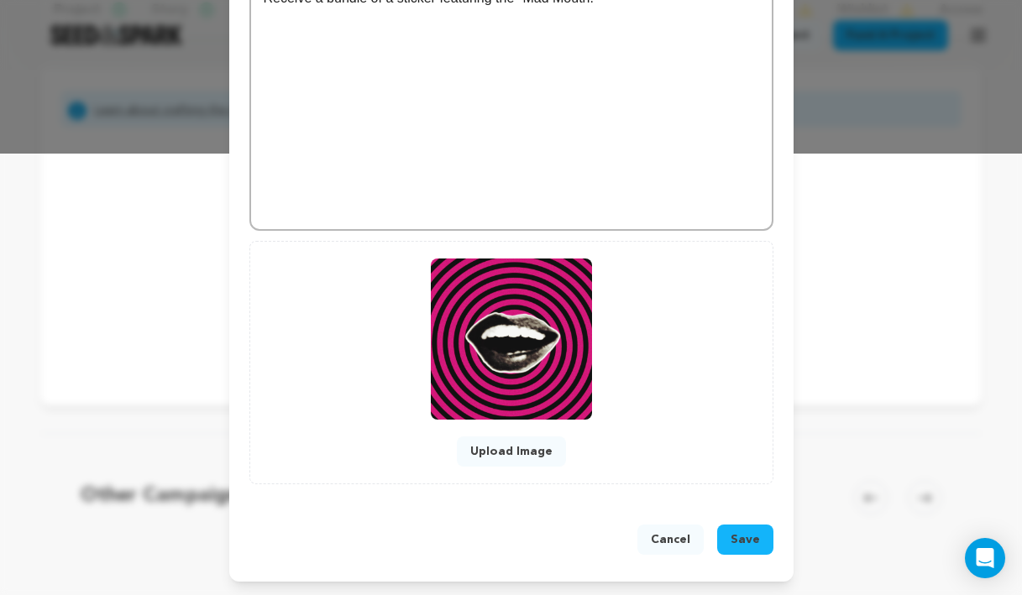
scroll to position [441, 0]
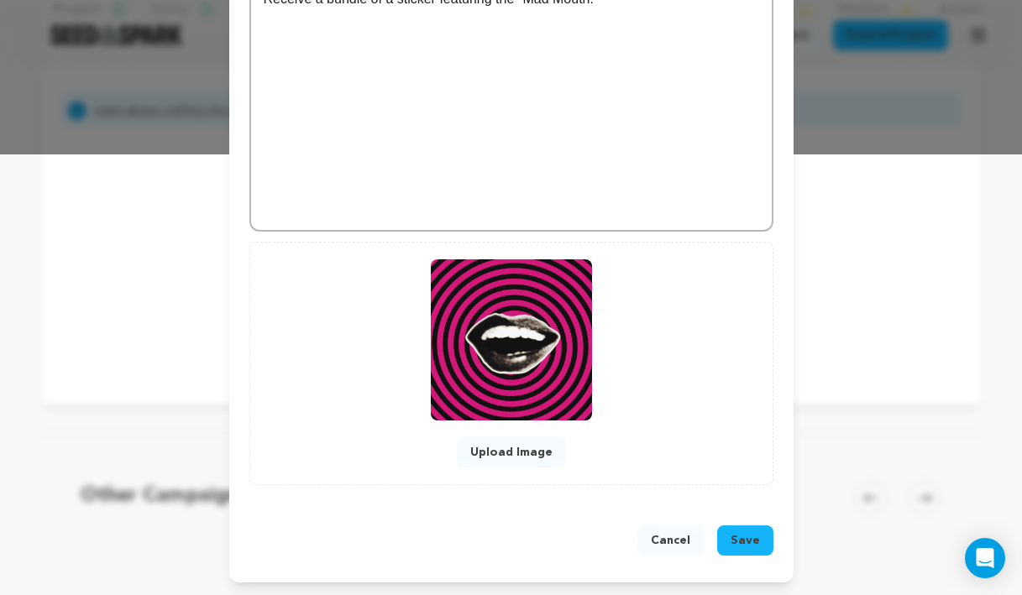
click at [761, 547] on button "Save" at bounding box center [745, 541] width 56 height 30
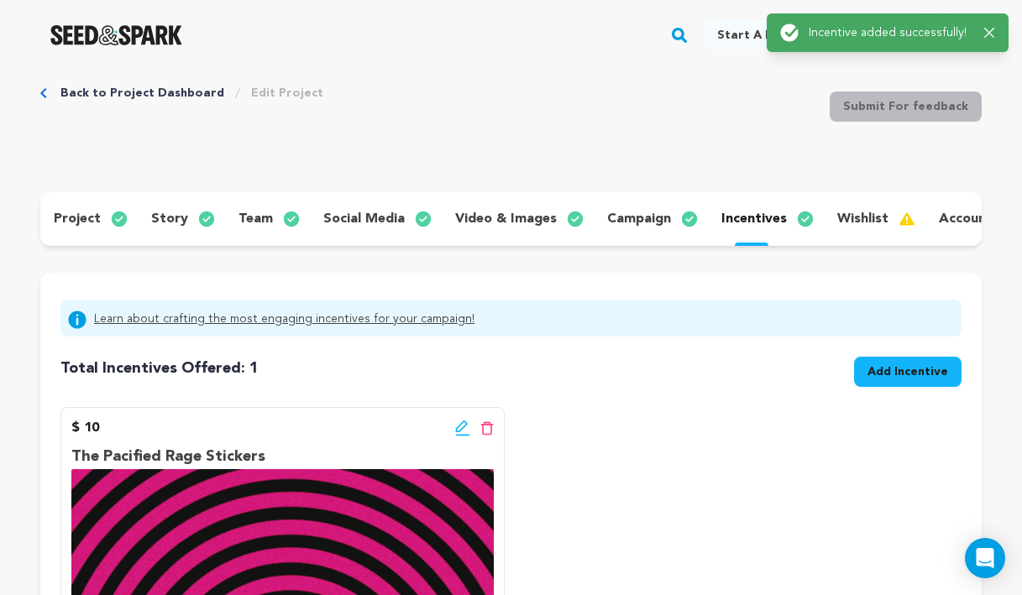
scroll to position [0, 0]
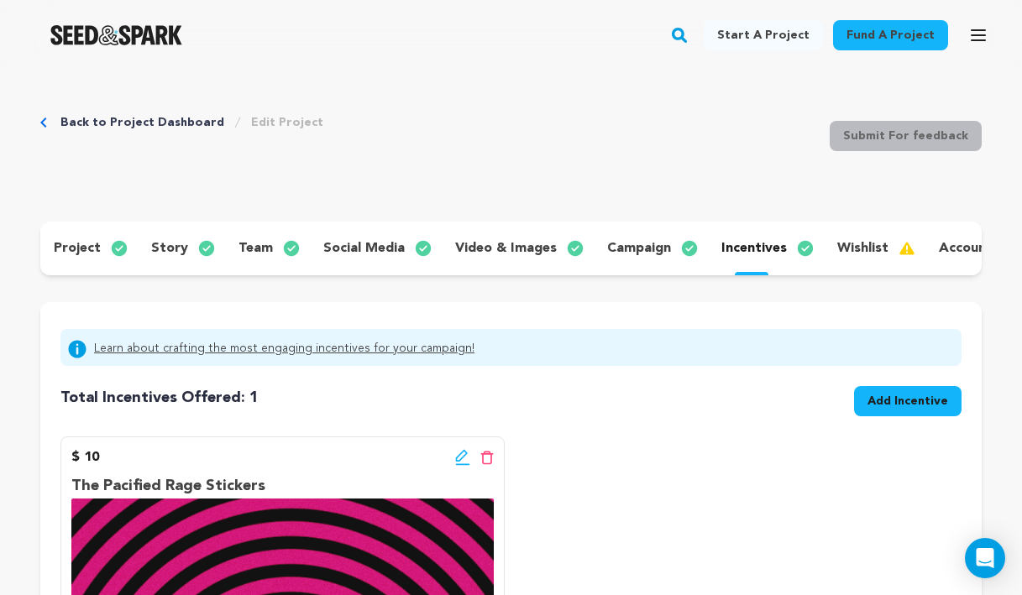
click at [923, 399] on span "Add Incentive" at bounding box center [908, 401] width 81 height 17
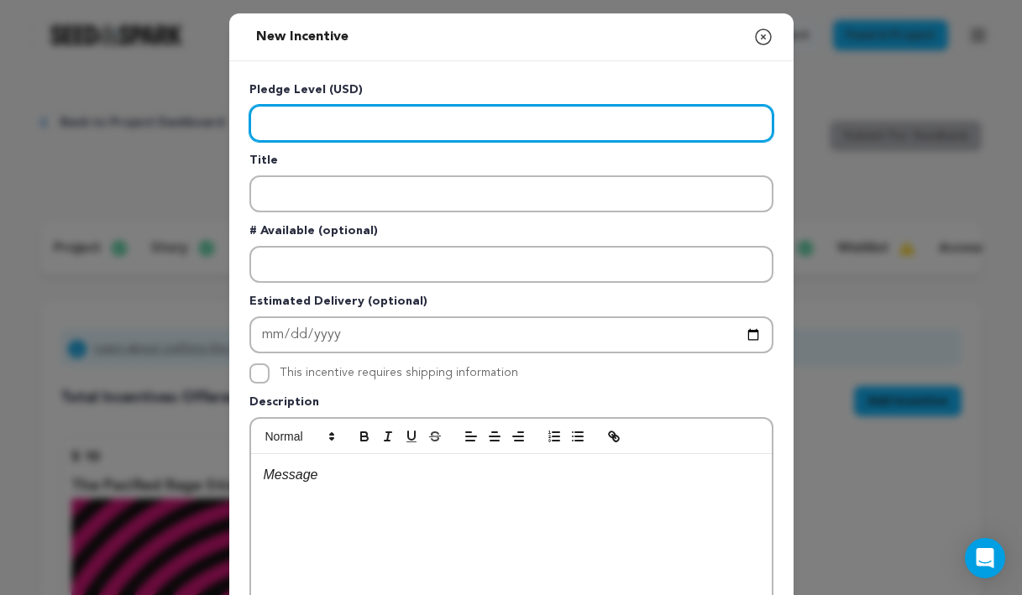
click at [321, 129] on input "Enter level" at bounding box center [511, 123] width 524 height 37
type input "25"
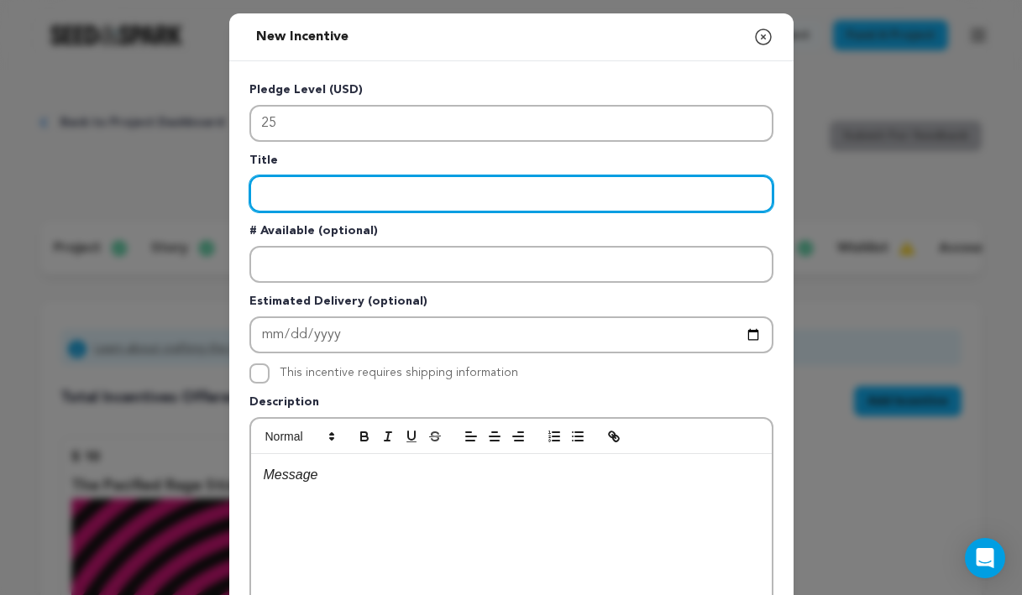
click at [323, 192] on input "Enter title" at bounding box center [511, 194] width 524 height 37
drag, startPoint x: 340, startPoint y: 199, endPoint x: 237, endPoint y: 200, distance: 103.3
click at [238, 200] on div "Pledge Level (USD) 25 Title Personalized Thank You Card # Available (optional) …" at bounding box center [511, 435] width 564 height 749
click at [381, 202] on input "Thank You Card" at bounding box center [511, 194] width 524 height 37
drag, startPoint x: 354, startPoint y: 186, endPoint x: 243, endPoint y: 183, distance: 110.9
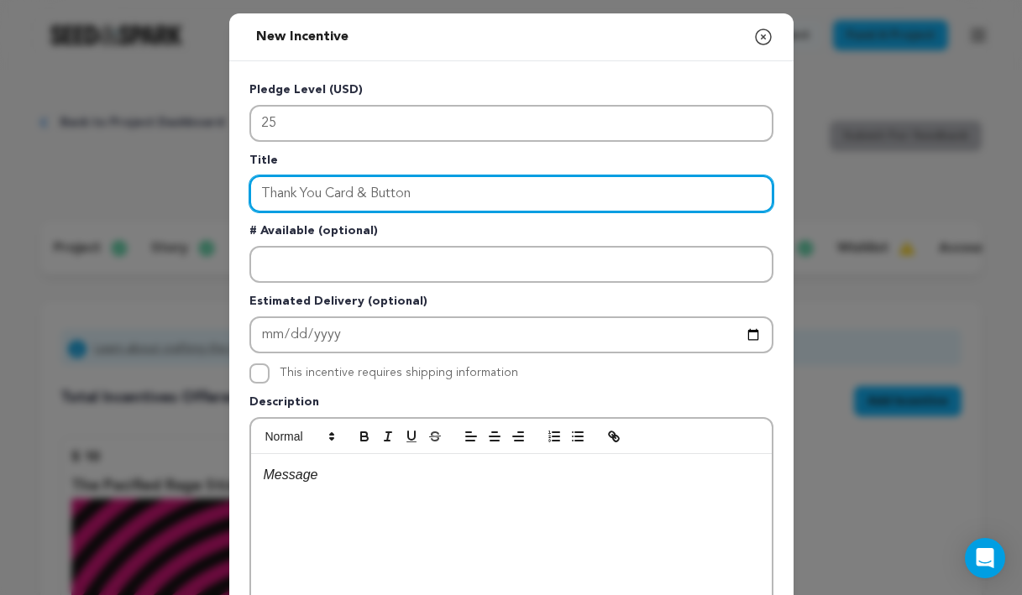
click at [243, 183] on div "Pledge Level (USD) 25 Title Thank You Card & Button # Available (optional) Esti…" at bounding box center [511, 435] width 564 height 749
click at [438, 200] on input "Postcard/Mini PosterButton" at bounding box center [511, 194] width 524 height 37
click at [259, 192] on input "Postcard/Mini Poster" at bounding box center [511, 194] width 524 height 37
click at [375, 191] on input "Button & Postcard/Mini Poster" at bounding box center [511, 194] width 524 height 37
click at [483, 200] on input "Button & Postcard/Mini Poster" at bounding box center [511, 194] width 524 height 37
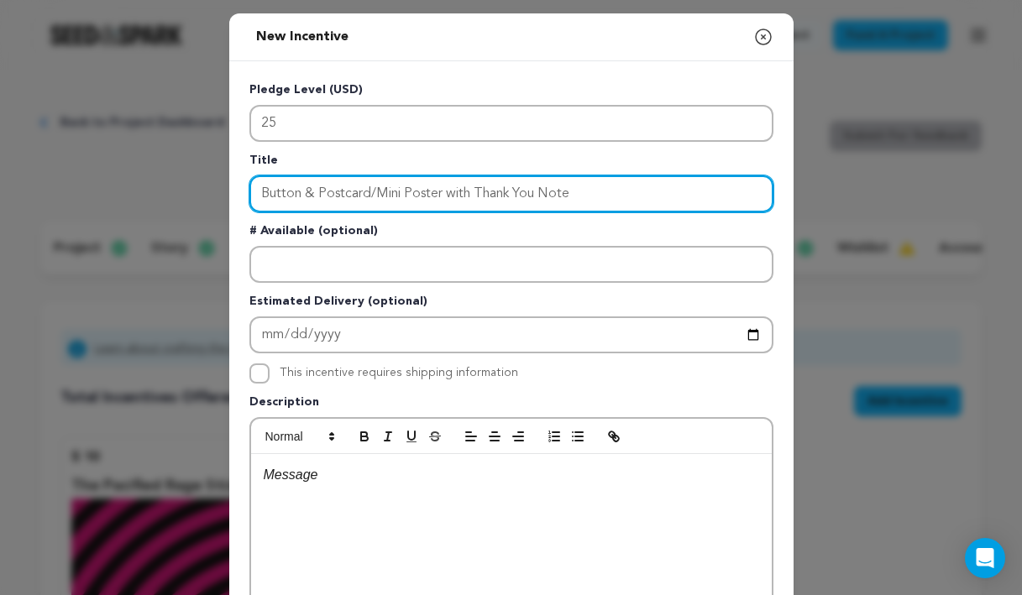
type input "Button & Postcard/Mini Poster with Thank You Note"
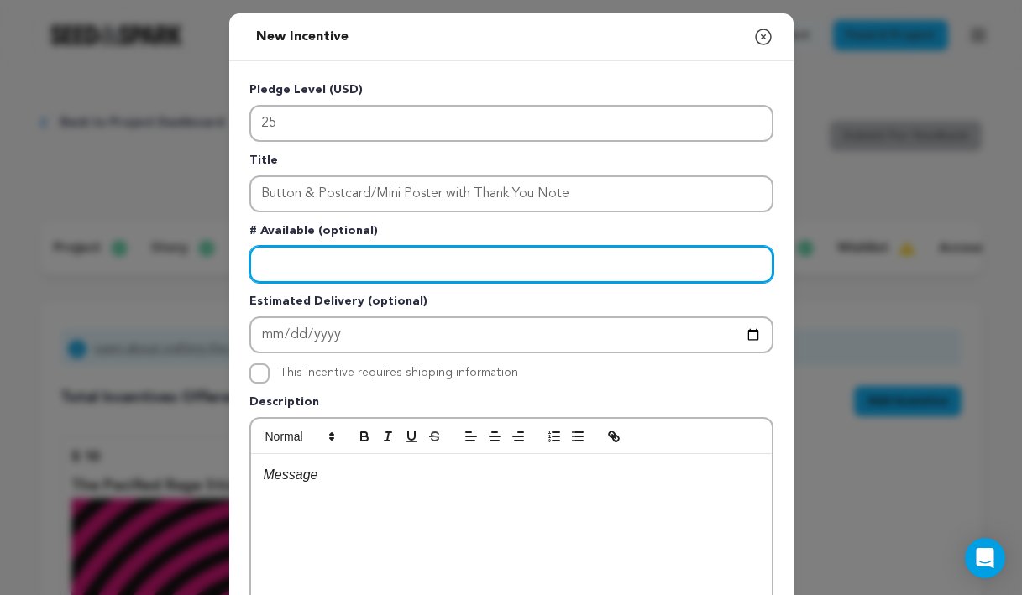
click at [464, 271] on input "Enter number available" at bounding box center [511, 264] width 524 height 37
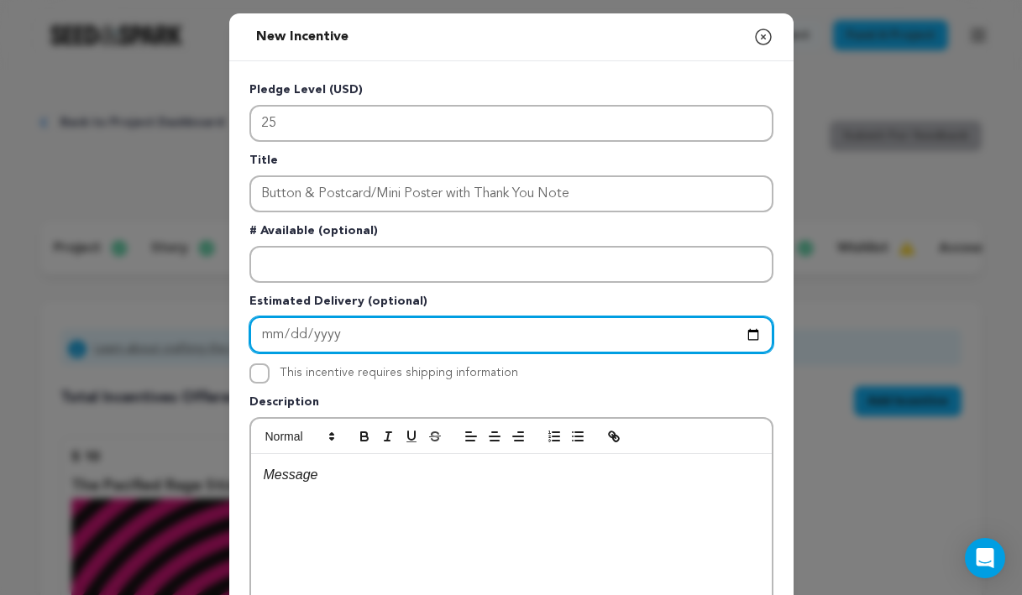
click at [447, 344] on input "Enter Estimated Delivery" at bounding box center [511, 335] width 524 height 37
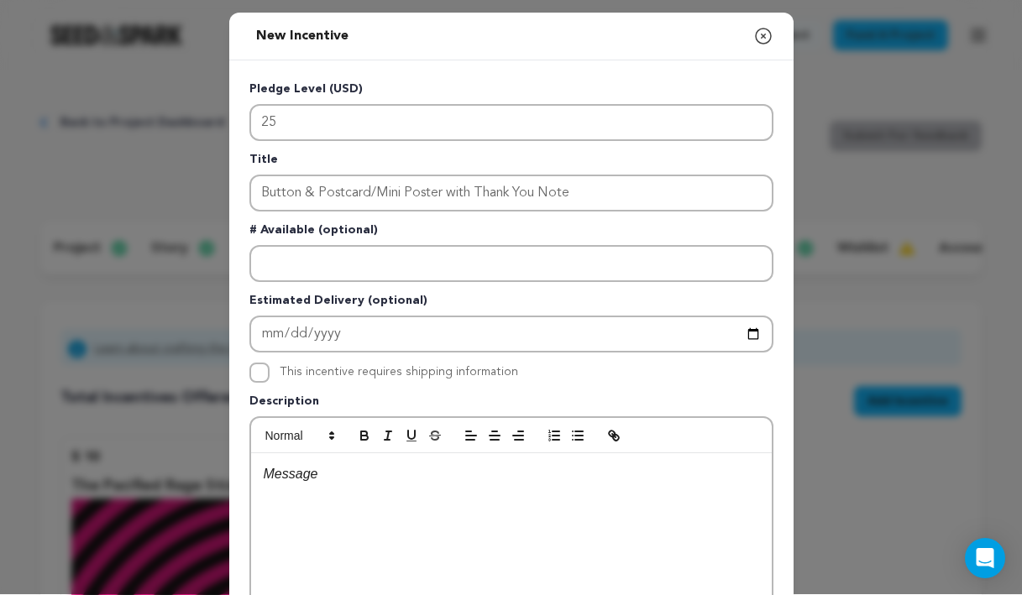
click at [289, 375] on label "This incentive requires shipping information" at bounding box center [399, 372] width 239 height 12
click at [270, 375] on input "This incentive requires shipping information" at bounding box center [259, 373] width 20 height 20
checkbox input "true"
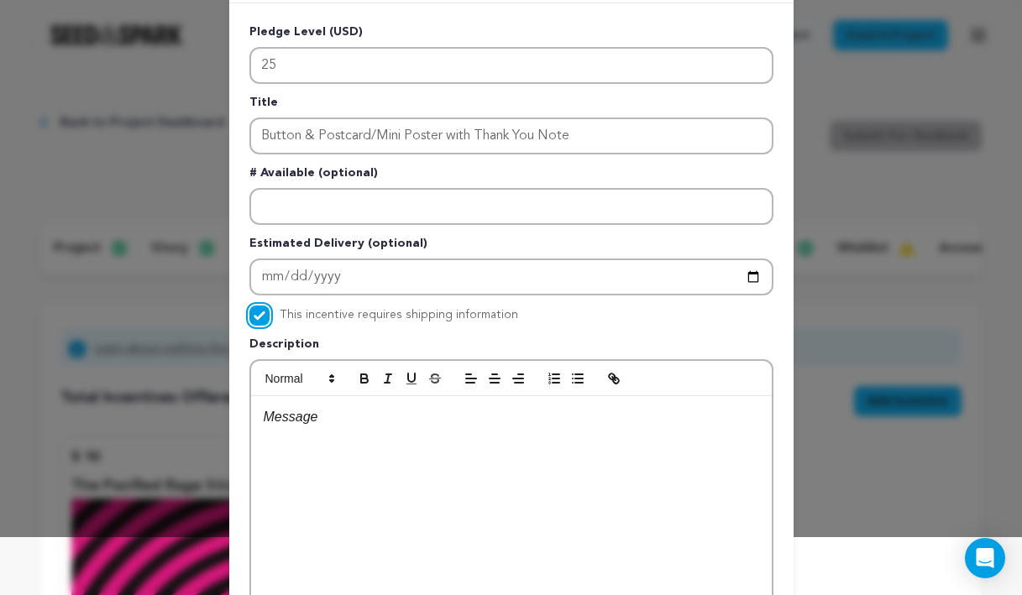
scroll to position [145, 0]
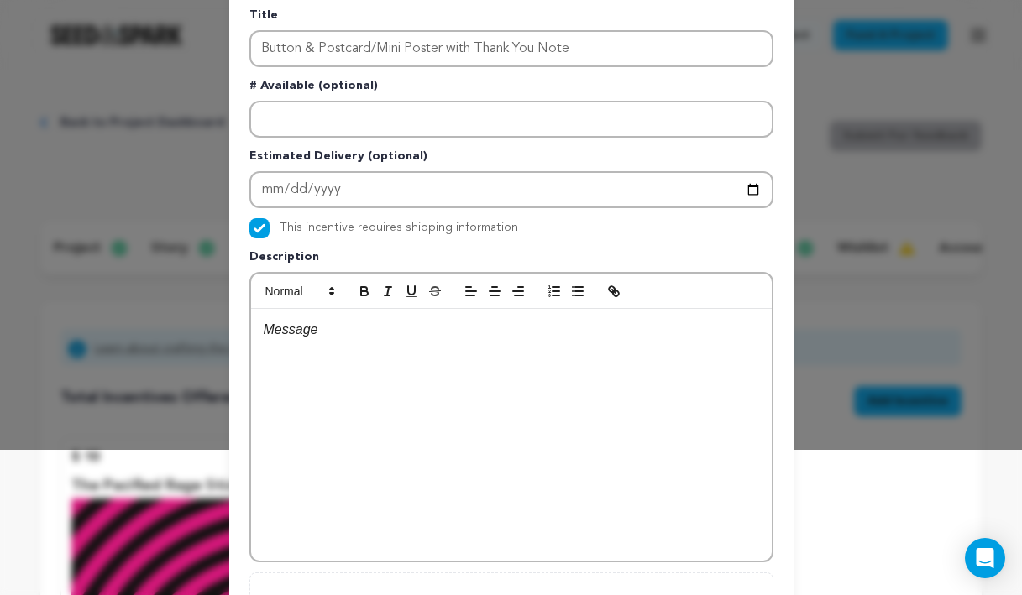
click at [295, 359] on div at bounding box center [511, 435] width 521 height 252
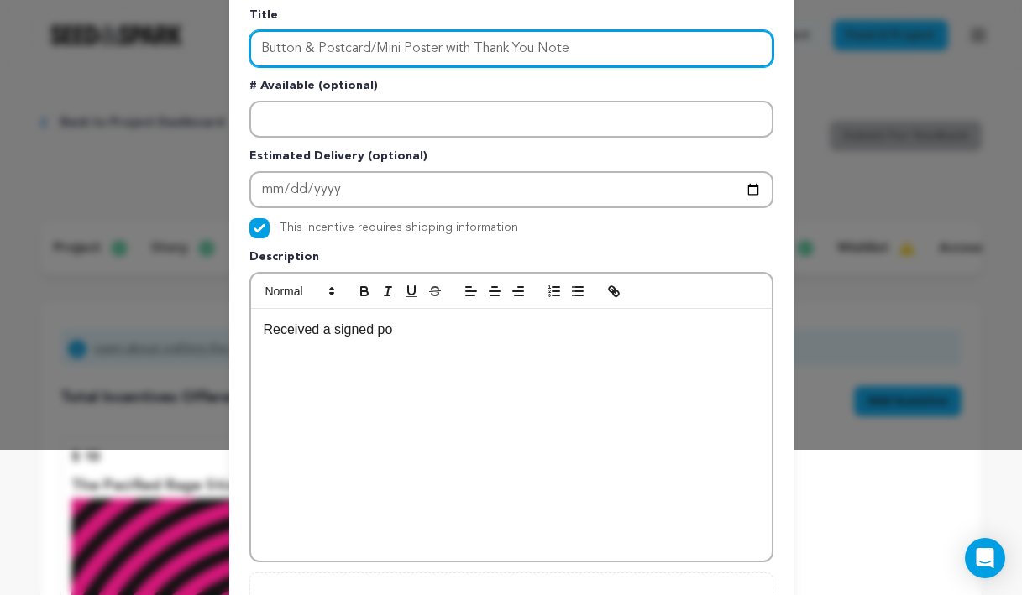
drag, startPoint x: 440, startPoint y: 49, endPoint x: 387, endPoint y: 49, distance: 52.9
click at [387, 49] on input "Button & Postcard/Mini Poster with Thank You Note" at bounding box center [511, 48] width 524 height 37
type input "Button & Postcard with Thank You Note"
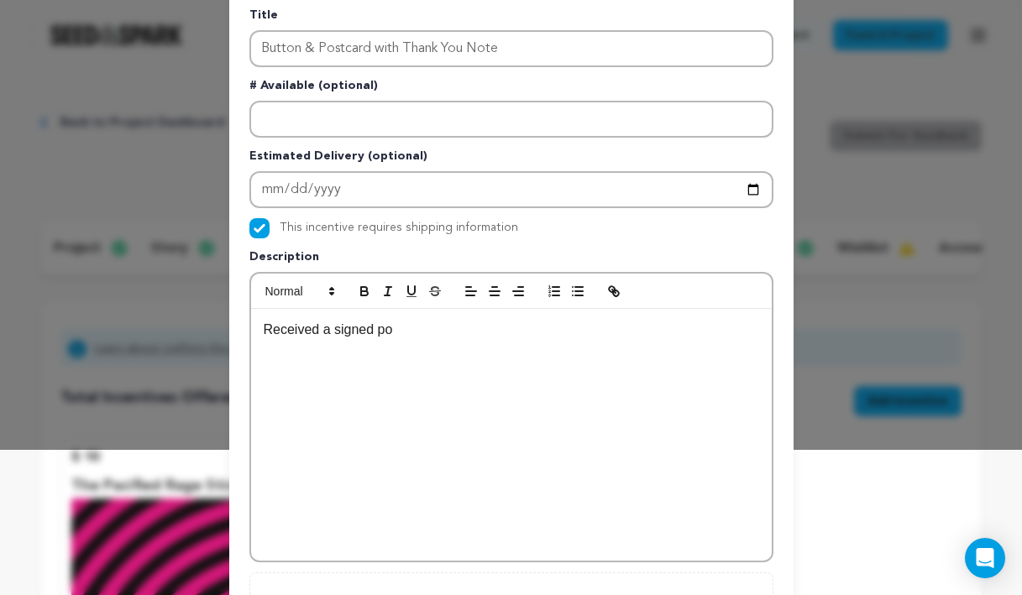
click at [429, 348] on div "Received a signed po" at bounding box center [511, 435] width 521 height 252
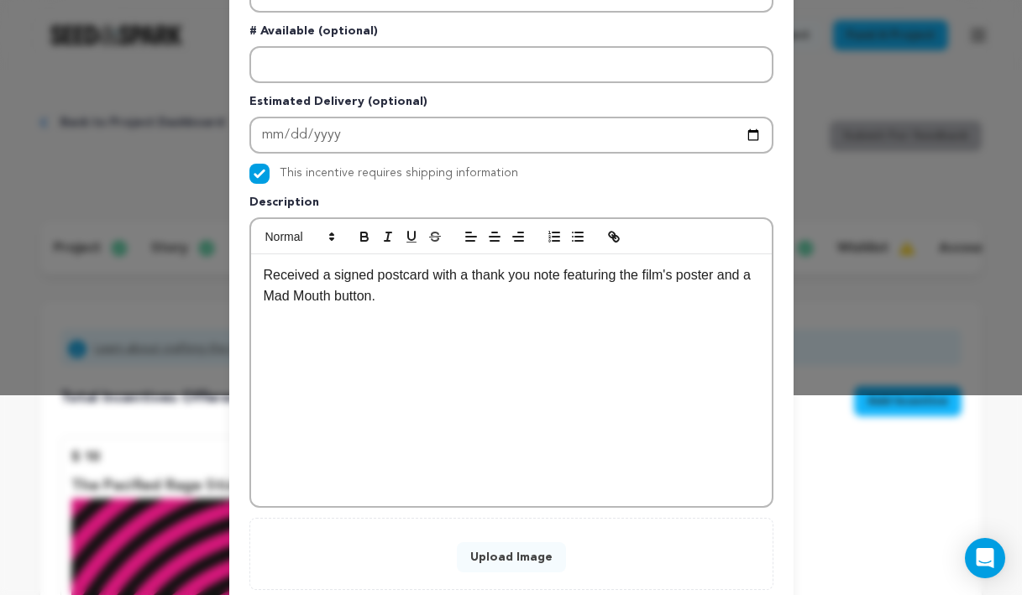
scroll to position [306, 0]
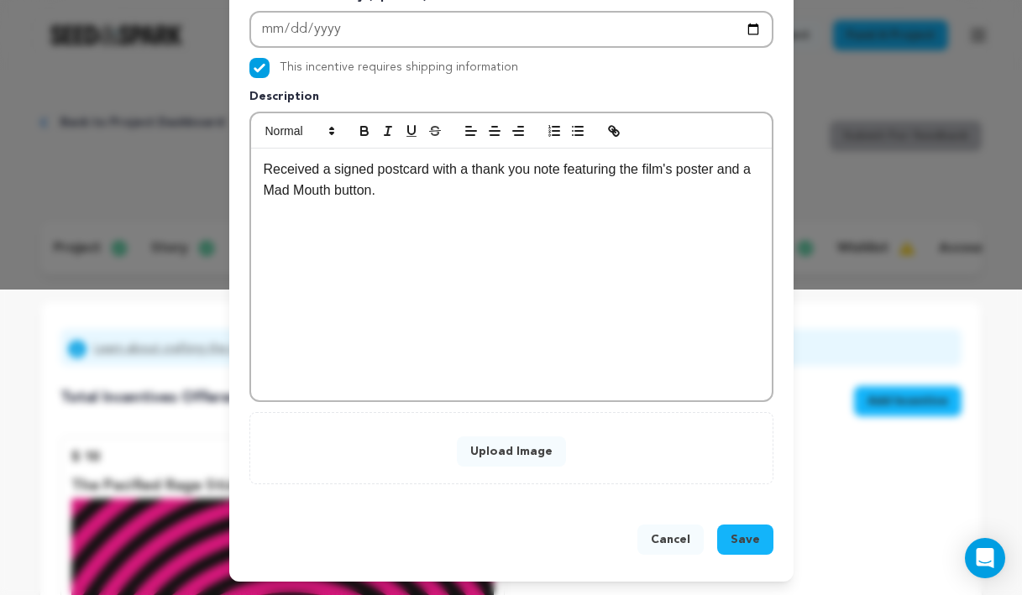
click at [477, 454] on button "Upload Image" at bounding box center [511, 452] width 109 height 30
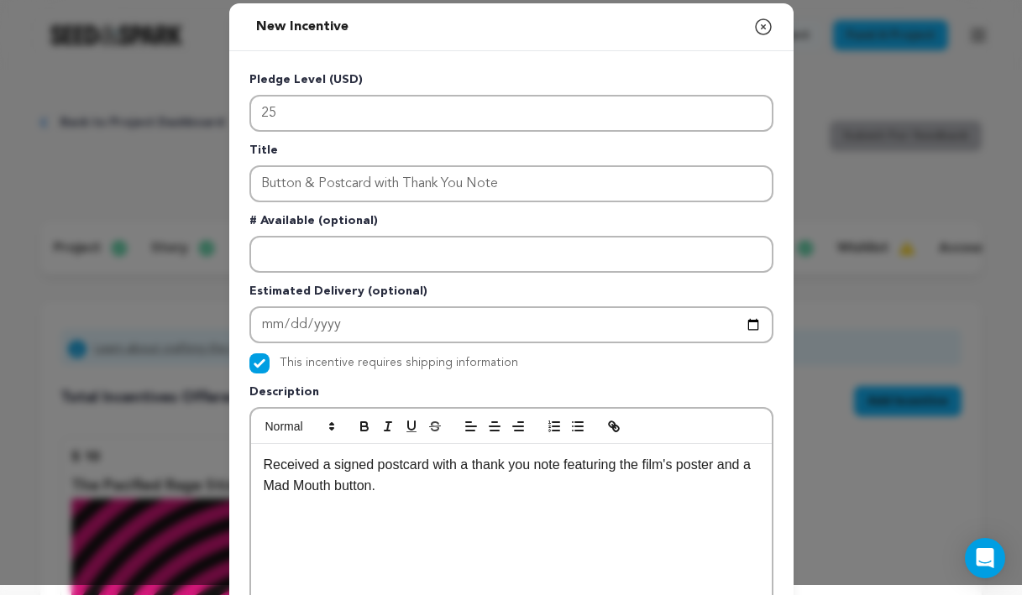
scroll to position [270, 0]
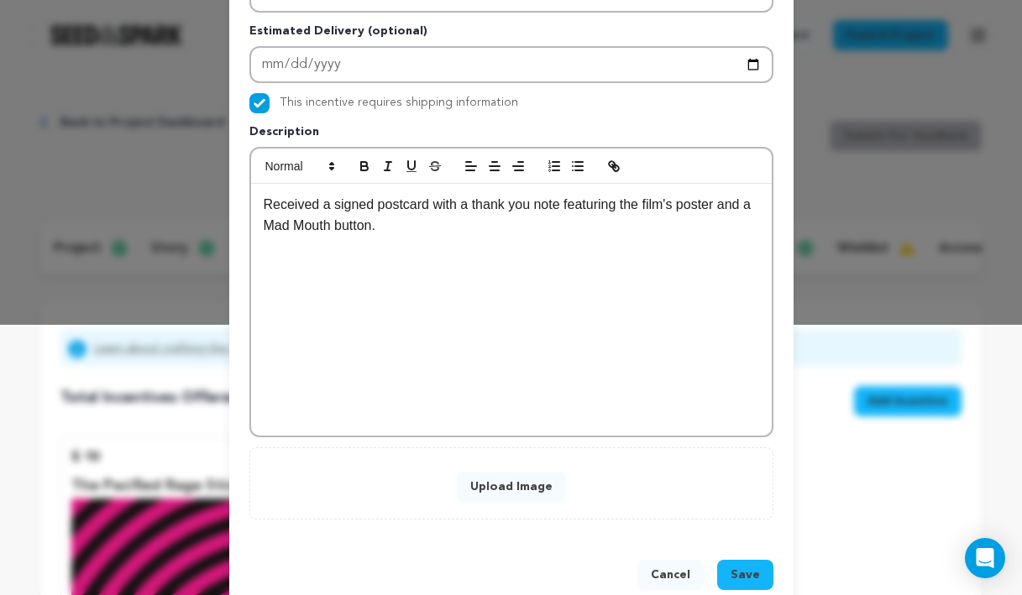
click at [534, 480] on button "Upload Image" at bounding box center [511, 487] width 109 height 30
click at [516, 488] on button "Upload Image" at bounding box center [511, 487] width 109 height 30
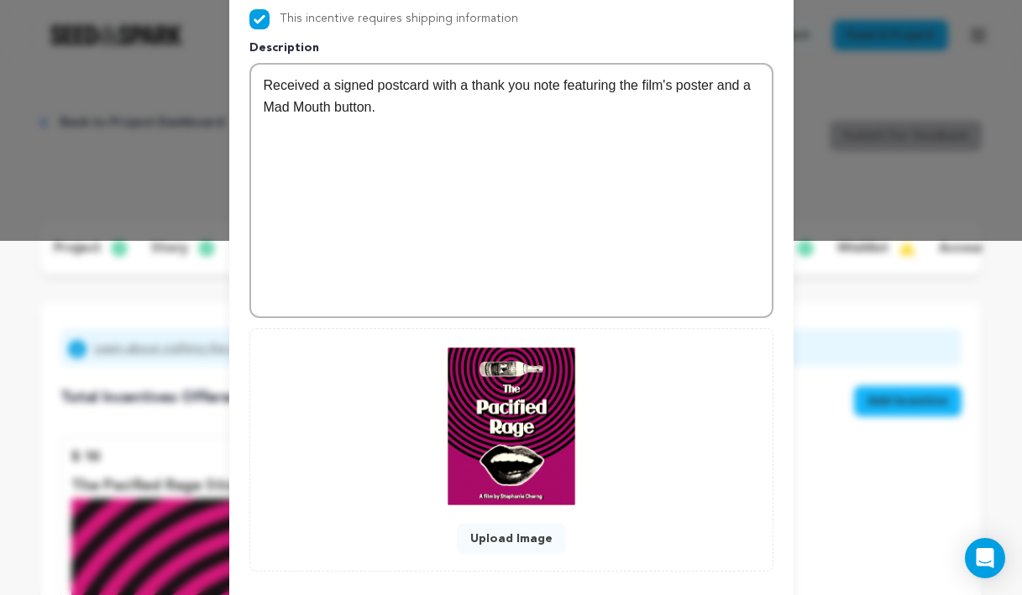
scroll to position [442, 0]
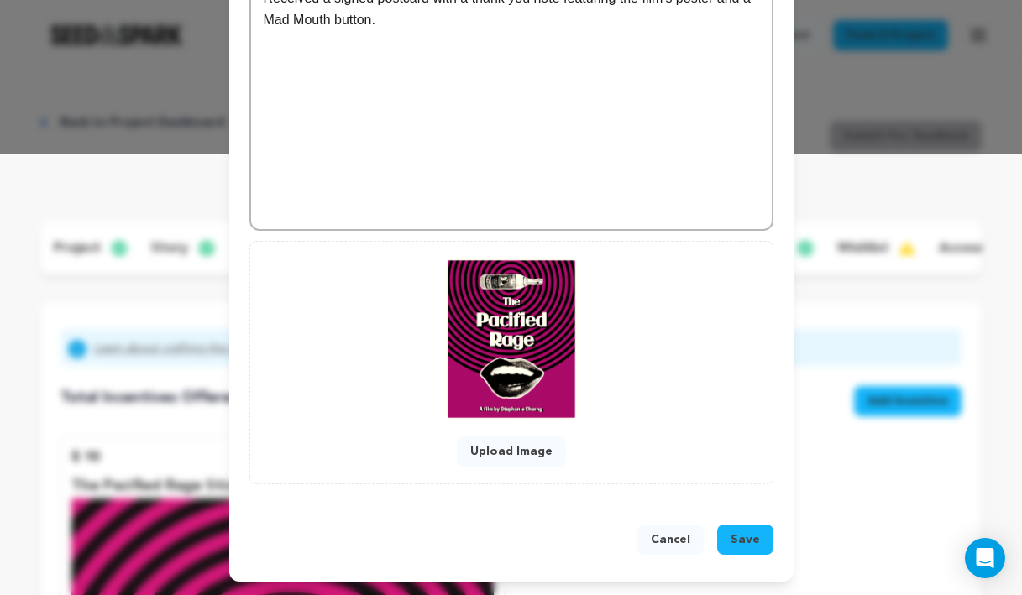
click at [758, 541] on span "Save" at bounding box center [745, 540] width 29 height 17
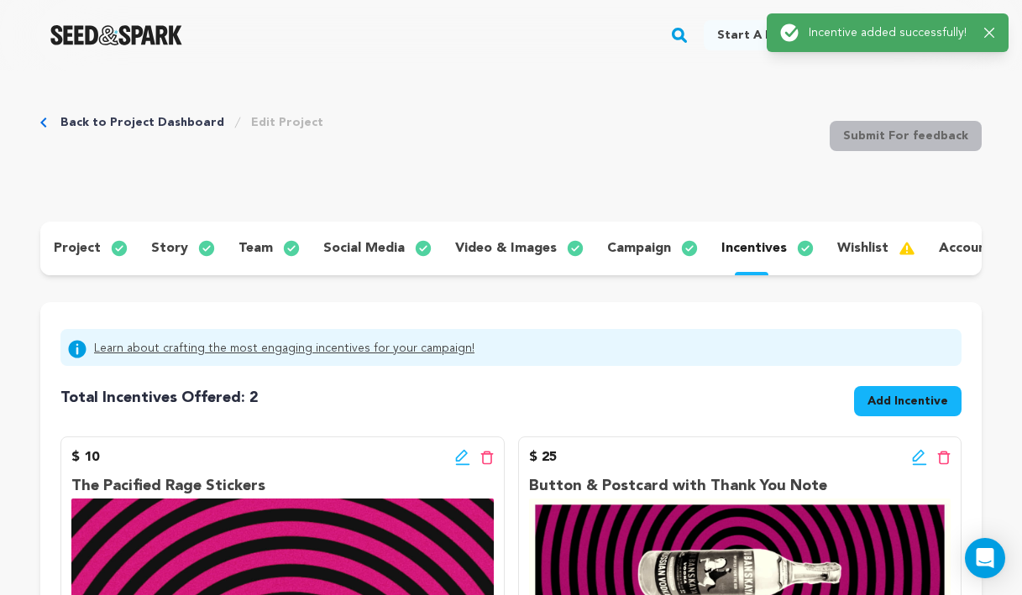
click at [892, 406] on span "Add Incentive" at bounding box center [908, 401] width 81 height 17
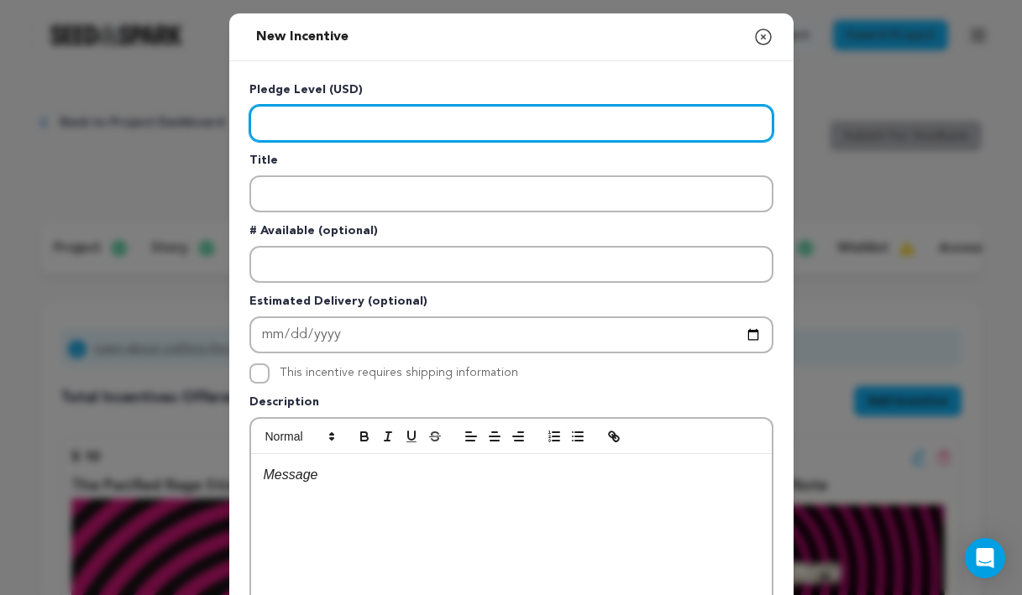
click at [371, 134] on input "Enter level" at bounding box center [511, 123] width 524 height 37
paste input "50"
type input "50"
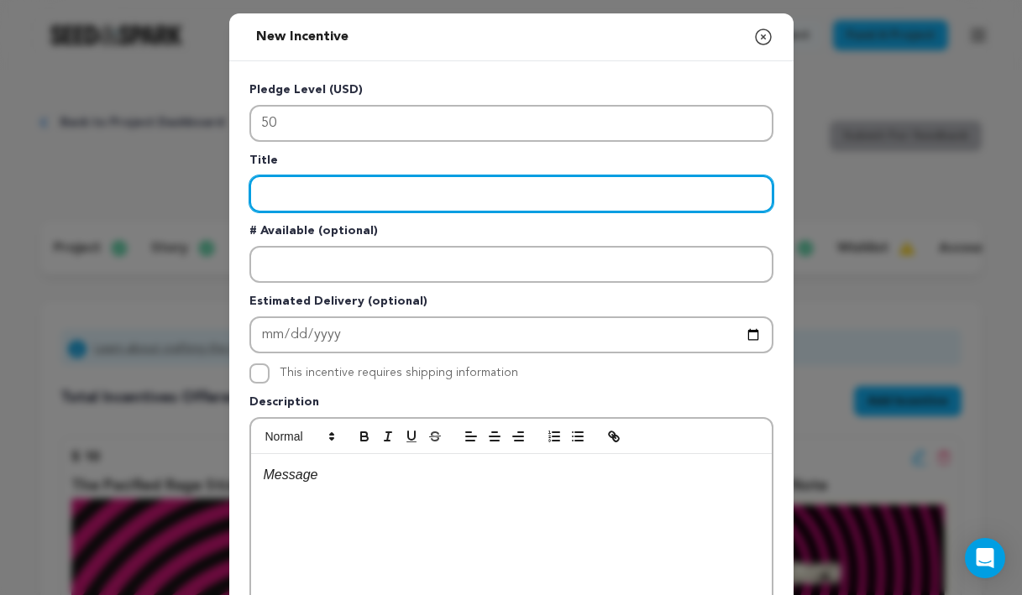
click at [307, 185] on input "Enter title" at bounding box center [511, 194] width 524 height 37
paste input "Hoodie"
type input "H"
type input "Sweatshirt"
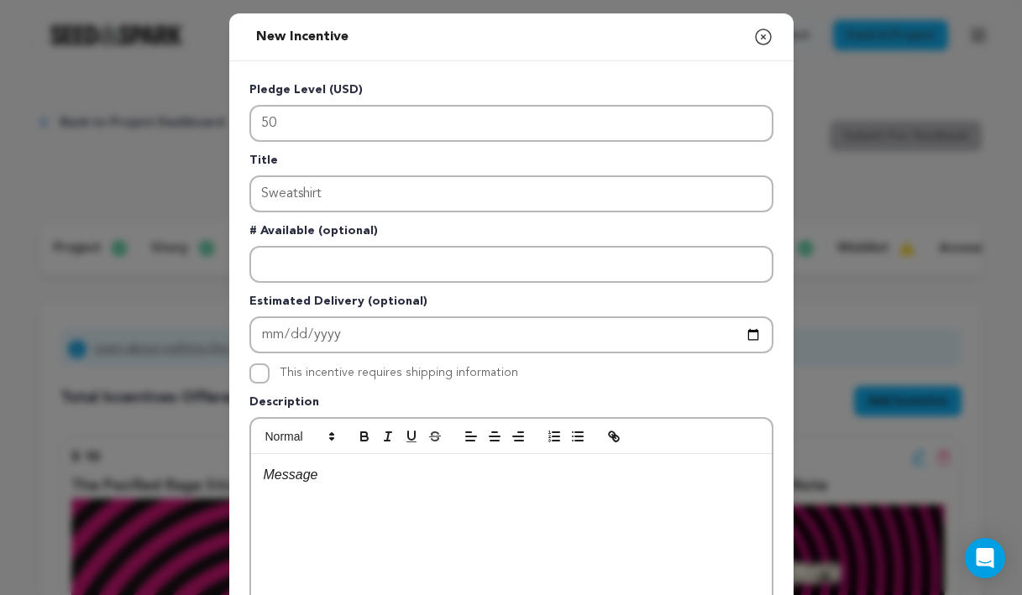
click at [342, 504] on div at bounding box center [511, 580] width 521 height 252
click at [329, 373] on label "This incentive requires shipping information" at bounding box center [399, 373] width 239 height 12
click at [270, 373] on input "This incentive requires shipping information" at bounding box center [259, 374] width 20 height 20
checkbox input "true"
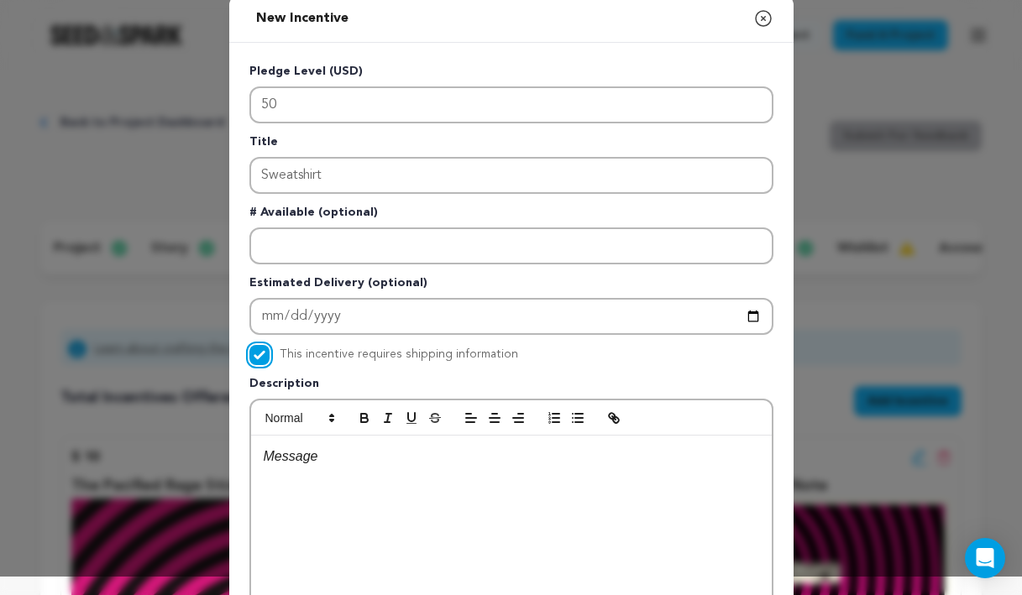
scroll to position [130, 0]
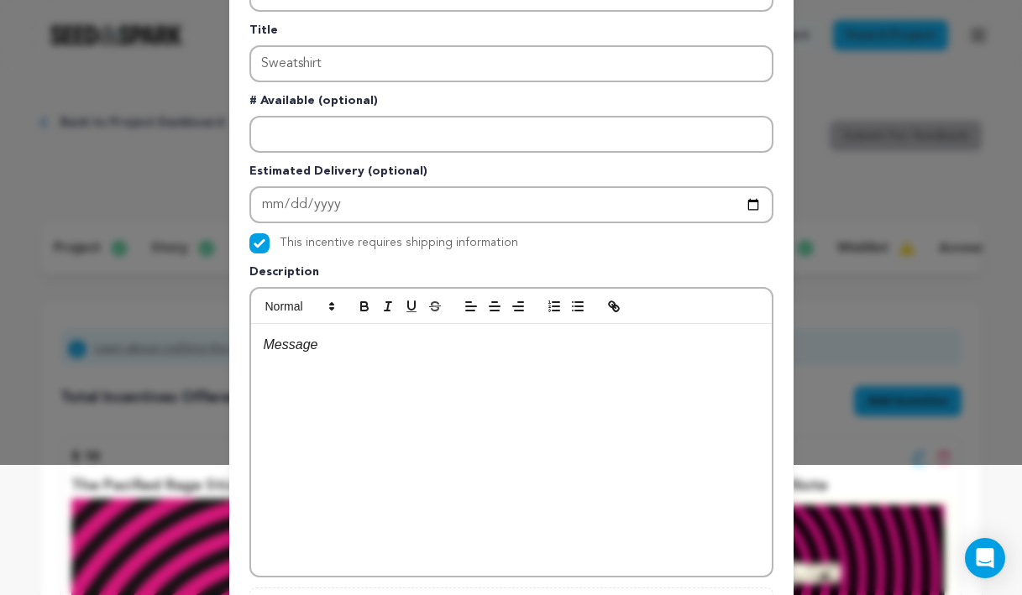
click at [392, 436] on div at bounding box center [511, 450] width 521 height 252
click at [324, 343] on p "Receive a Mad Mouth" at bounding box center [512, 345] width 496 height 22
click at [404, 346] on p "Receive a "Mad Mouth" at bounding box center [512, 345] width 496 height 22
click at [434, 344] on p "Receive a "Mad Mouth"" at bounding box center [512, 345] width 496 height 22
click at [325, 355] on p "Receive a "Mad Mouth" sweatshirt" at bounding box center [512, 345] width 496 height 22
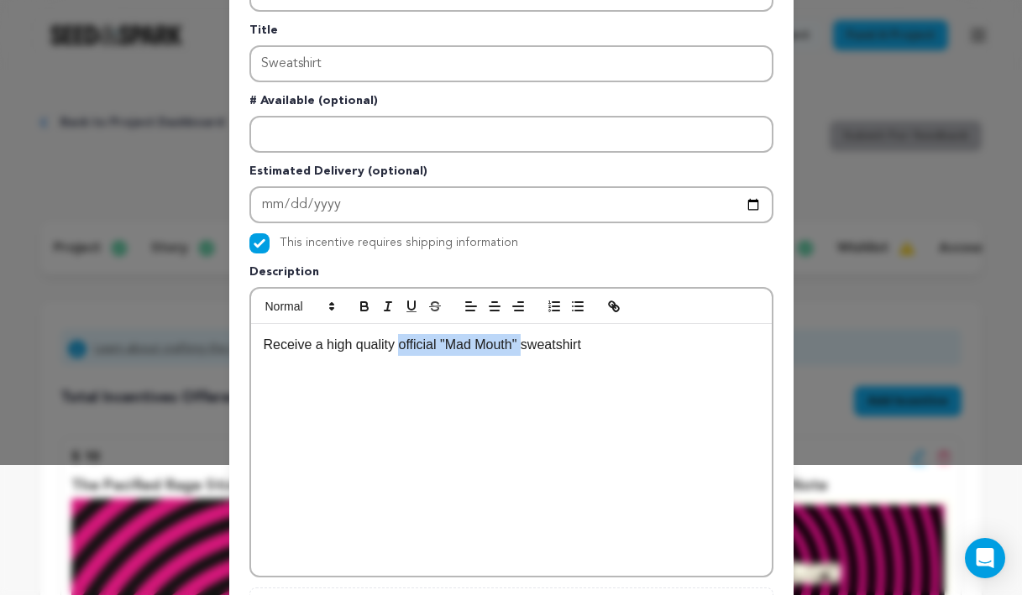
drag, startPoint x: 527, startPoint y: 347, endPoint x: 401, endPoint y: 339, distance: 126.2
click at [401, 340] on p "Receive a high quality official "Mad Mouth" sweatshirt" at bounding box center [512, 345] width 496 height 22
click at [624, 347] on p "Receive a high quality "Mad Mouth" official sweatshirt" at bounding box center [512, 345] width 496 height 22
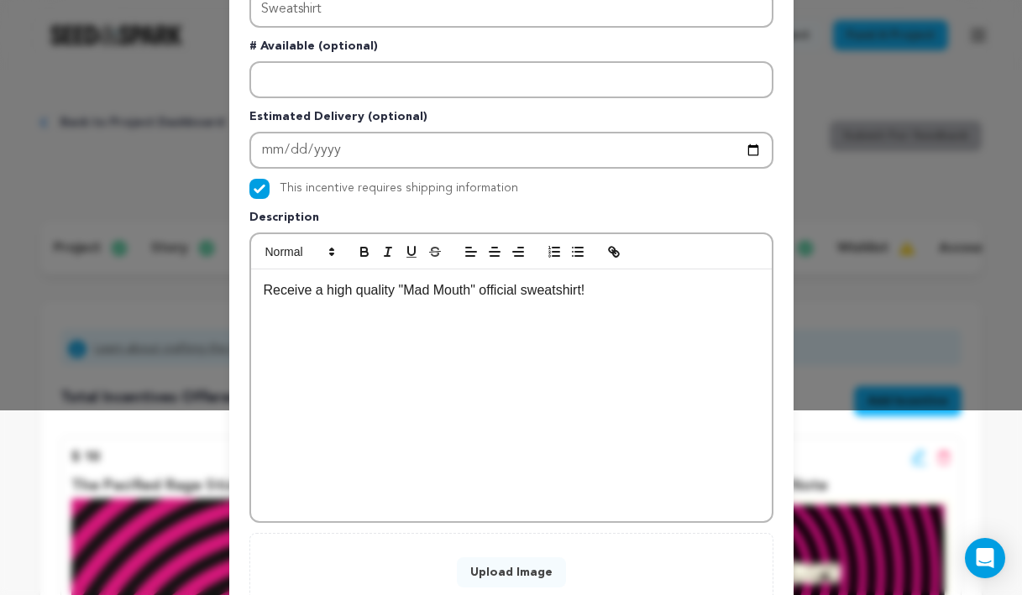
scroll to position [245, 0]
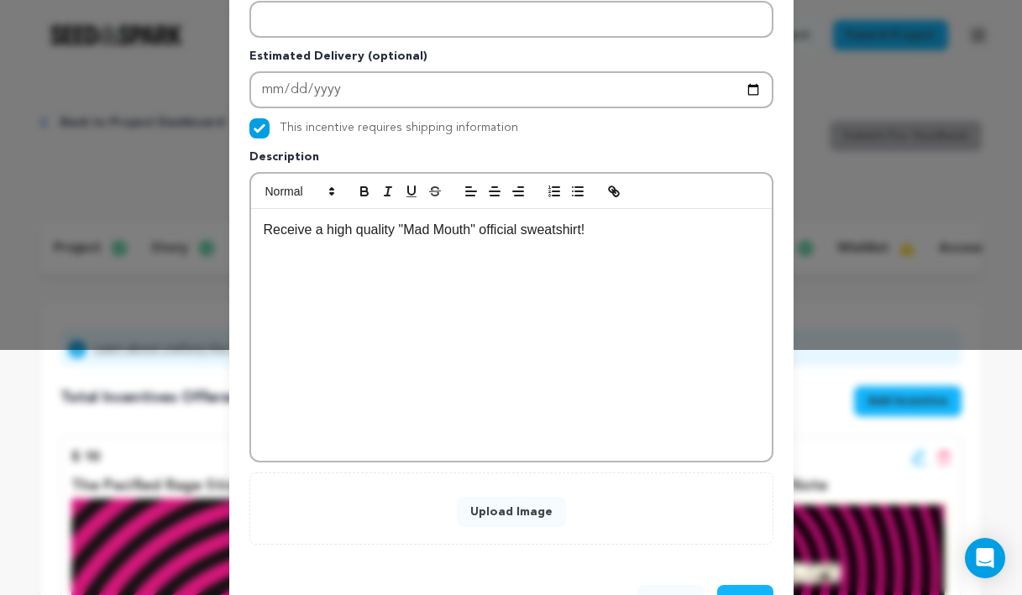
click at [543, 519] on button "Upload Image" at bounding box center [511, 512] width 109 height 30
click at [527, 521] on button "Upload Image" at bounding box center [511, 512] width 109 height 30
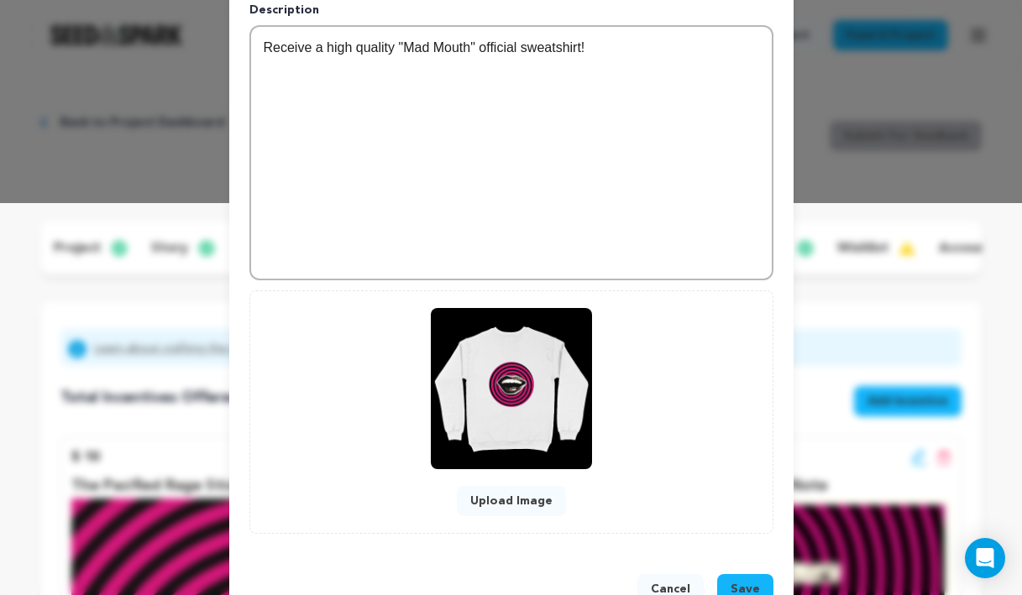
scroll to position [442, 0]
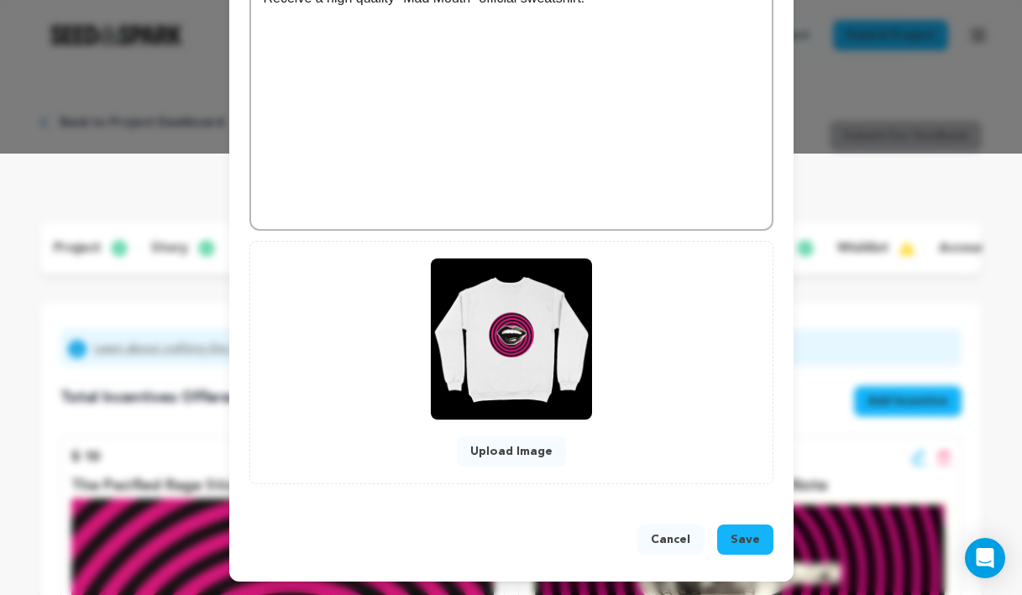
click at [747, 542] on span "Save" at bounding box center [745, 540] width 29 height 17
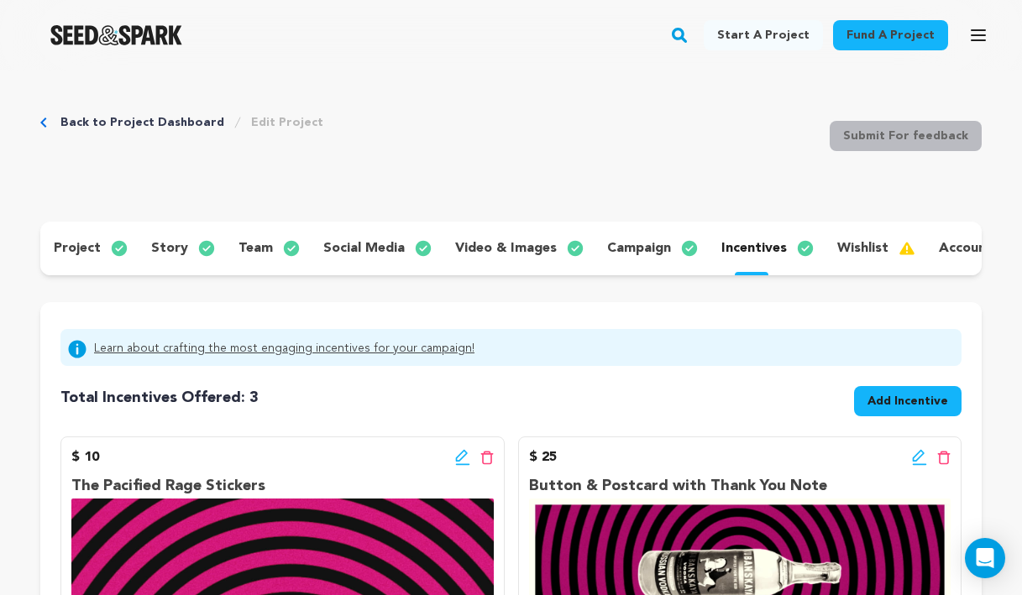
click at [906, 396] on span "Add Incentive" at bounding box center [908, 401] width 81 height 17
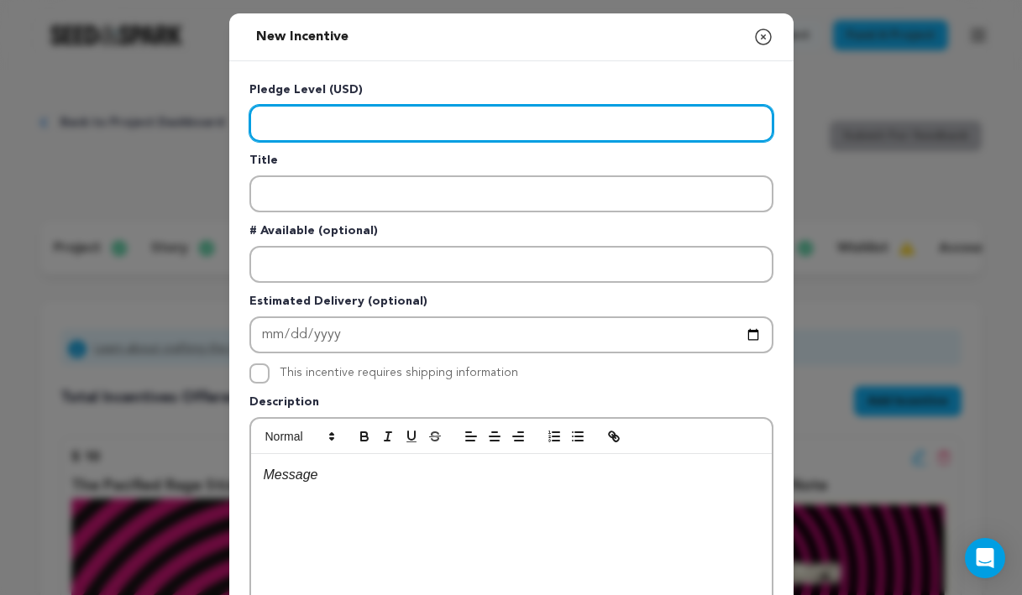
click at [289, 118] on input "Enter level" at bounding box center [511, 123] width 524 height 37
paste input "75"
type input "75"
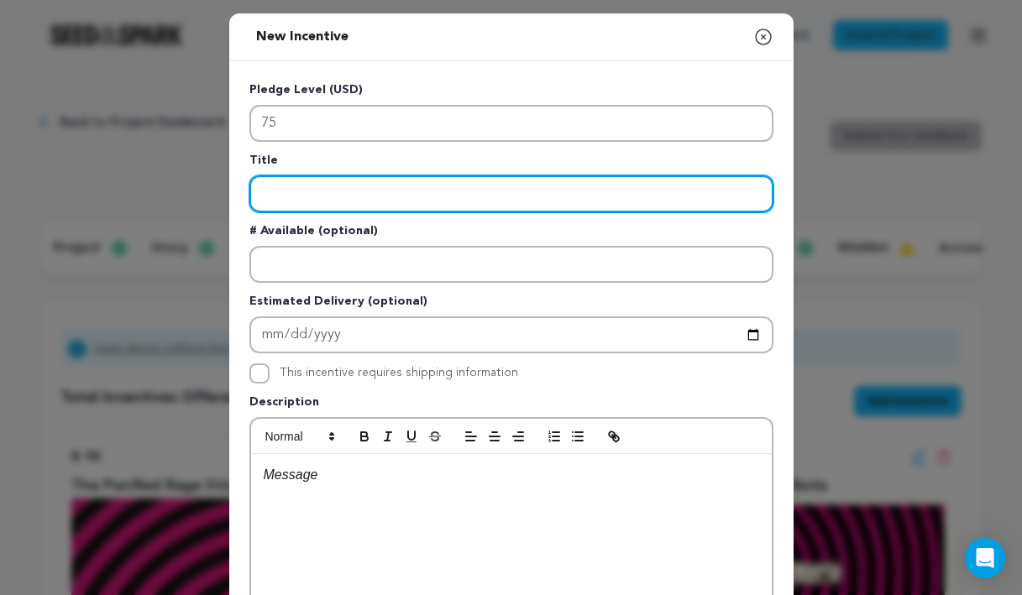
click at [303, 203] on input "Enter title" at bounding box center [511, 194] width 524 height 37
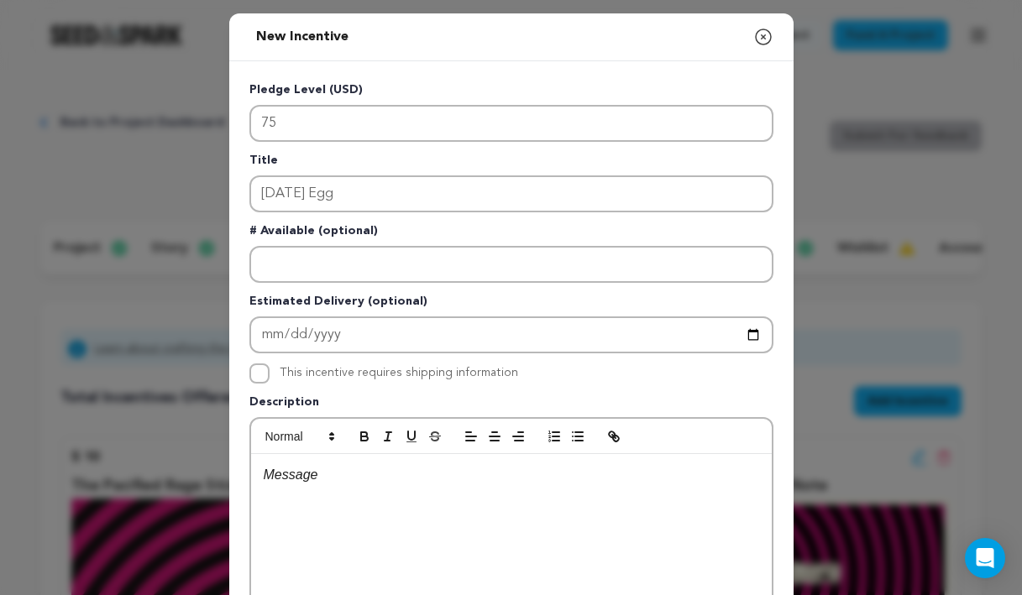
click at [402, 511] on div at bounding box center [511, 580] width 521 height 252
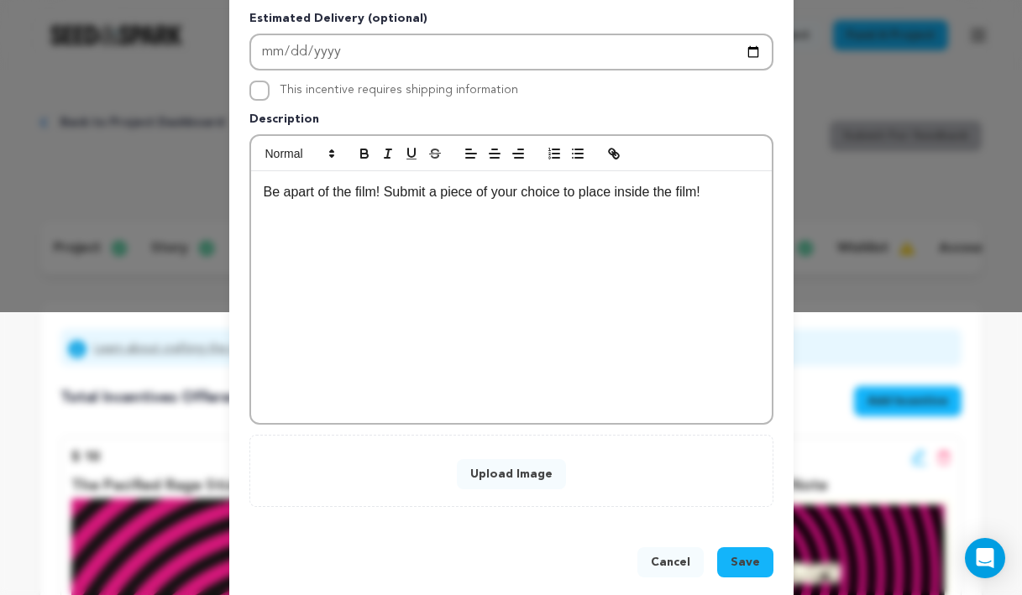
scroll to position [0, 0]
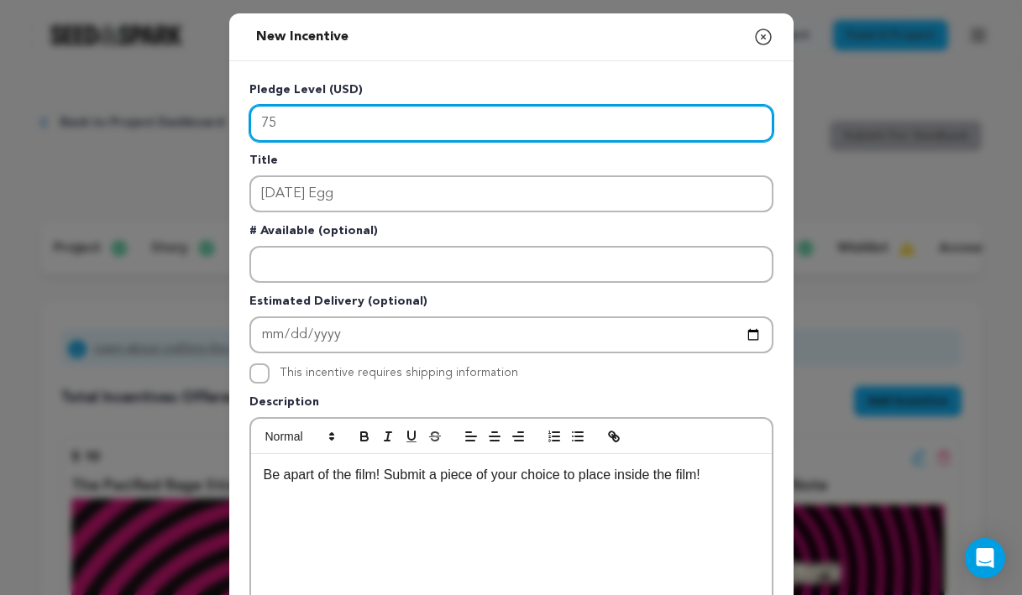
click at [389, 127] on input "75" at bounding box center [511, 123] width 524 height 37
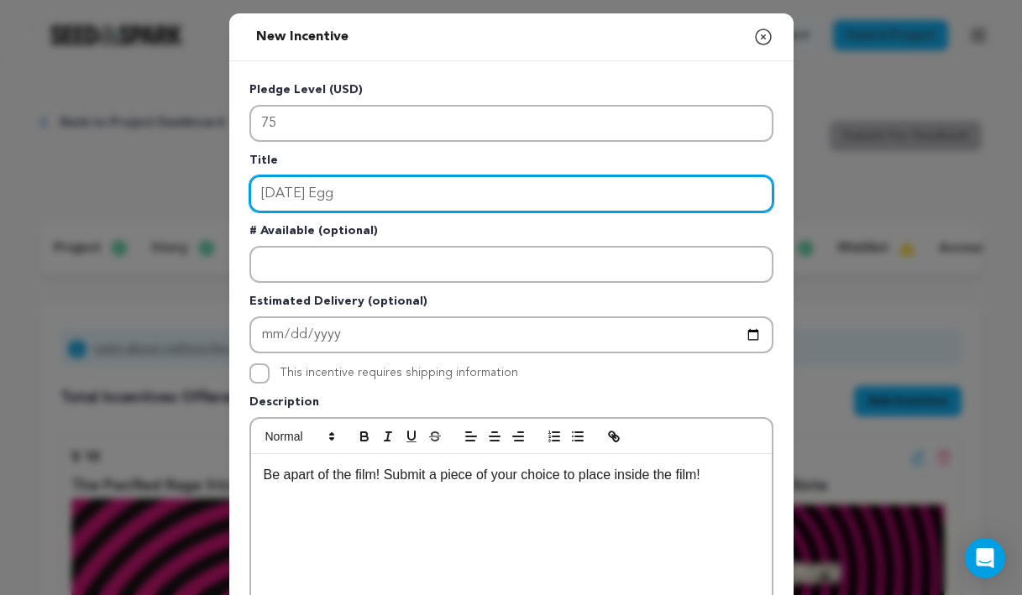
click at [354, 199] on input "[DATE] Egg" at bounding box center [511, 194] width 524 height 37
type input "Early Bird Film Club"
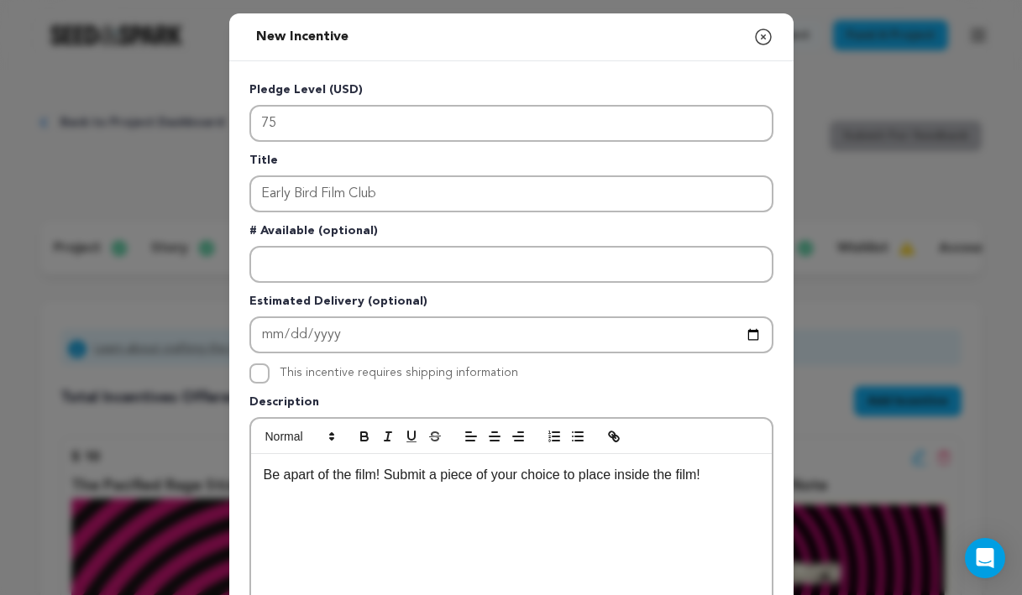
click at [370, 486] on div "Be apart of the film! Submit a piece of your choice to place inside the film!" at bounding box center [511, 580] width 521 height 252
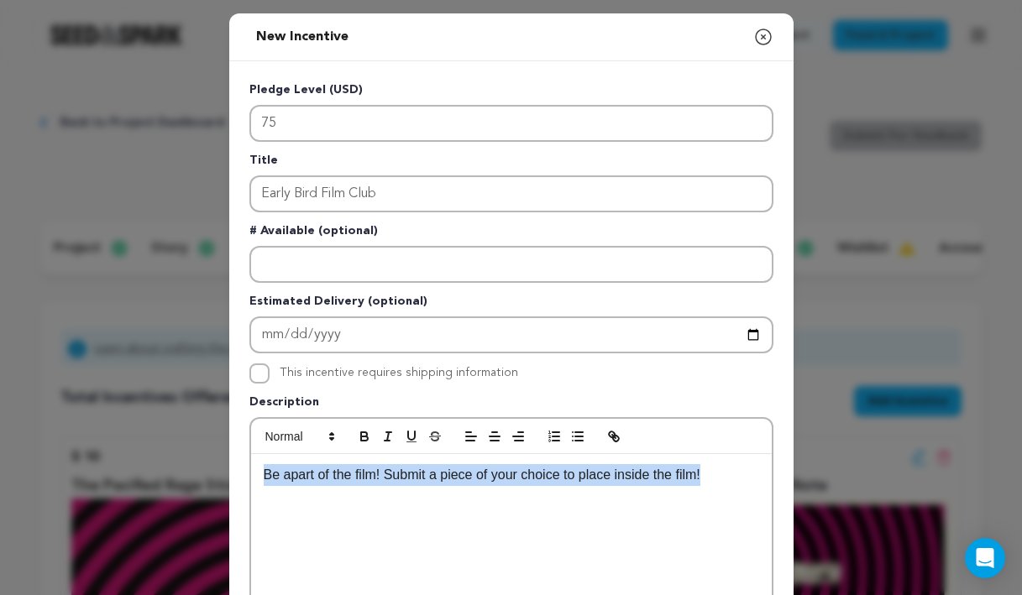
click at [370, 486] on div "Be apart of the film! Submit a piece of your choice to place inside the film!" at bounding box center [511, 580] width 521 height 252
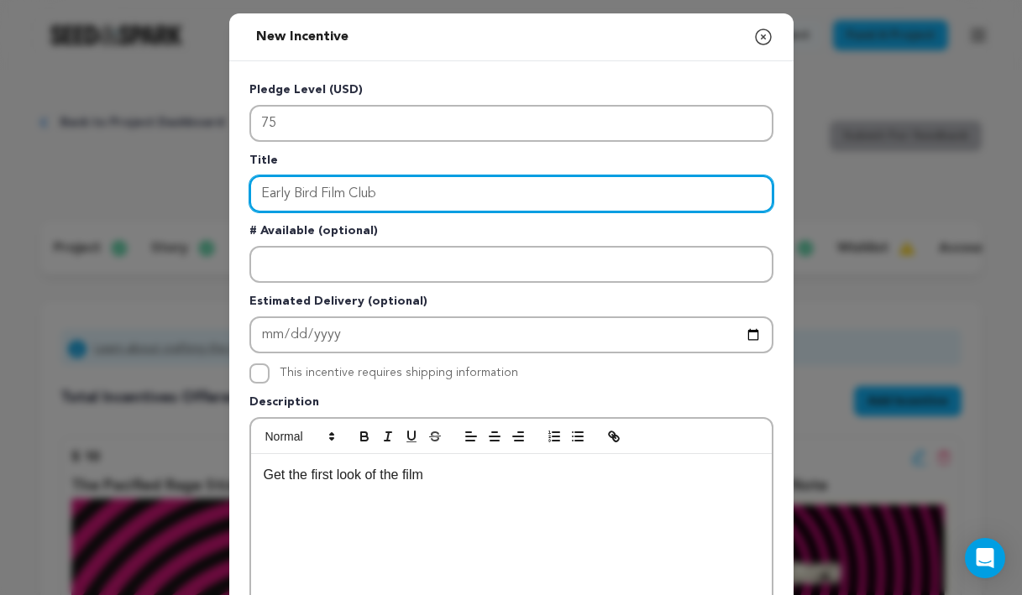
click at [388, 202] on input "Early Bird Film Club" at bounding box center [511, 194] width 524 height 37
type input "Early Bird Film Digital Premiere"
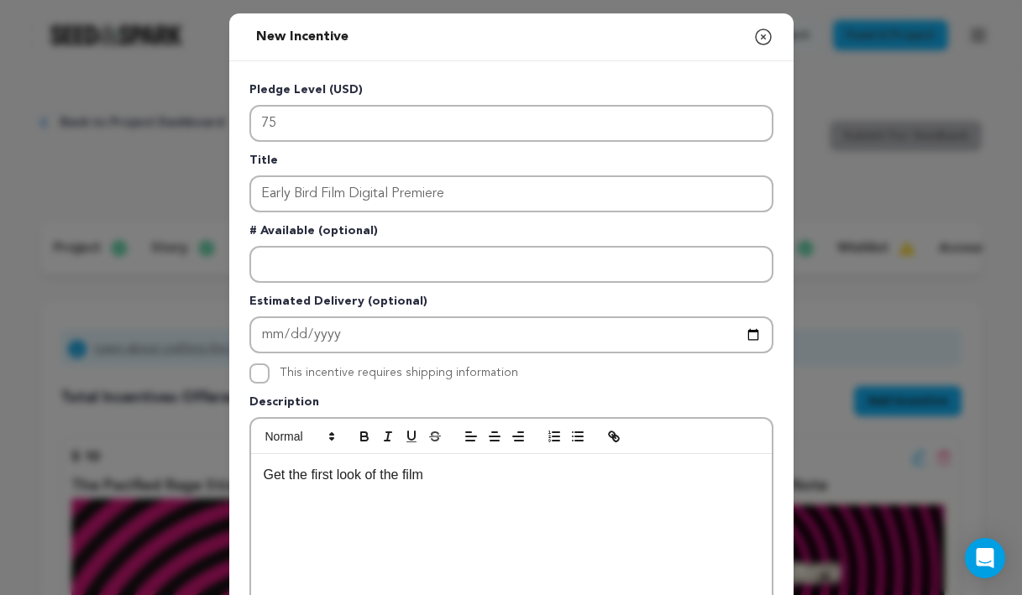
drag, startPoint x: 458, startPoint y: 481, endPoint x: 264, endPoint y: 482, distance: 194.0
click at [259, 481] on div "Get the first look of the film" at bounding box center [511, 580] width 521 height 252
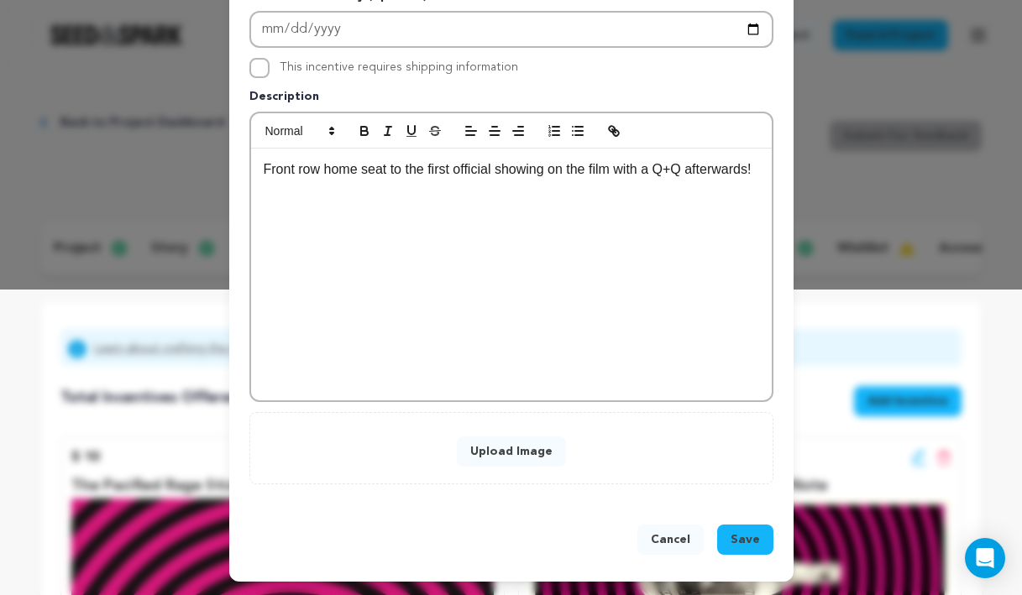
click at [518, 444] on button "Upload Image" at bounding box center [511, 452] width 109 height 30
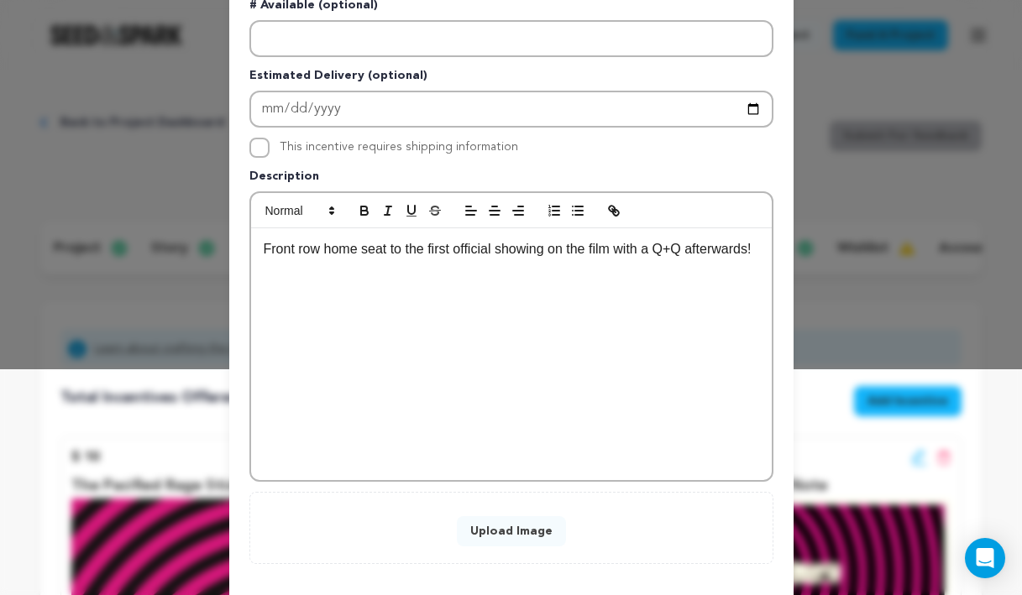
scroll to position [202, 0]
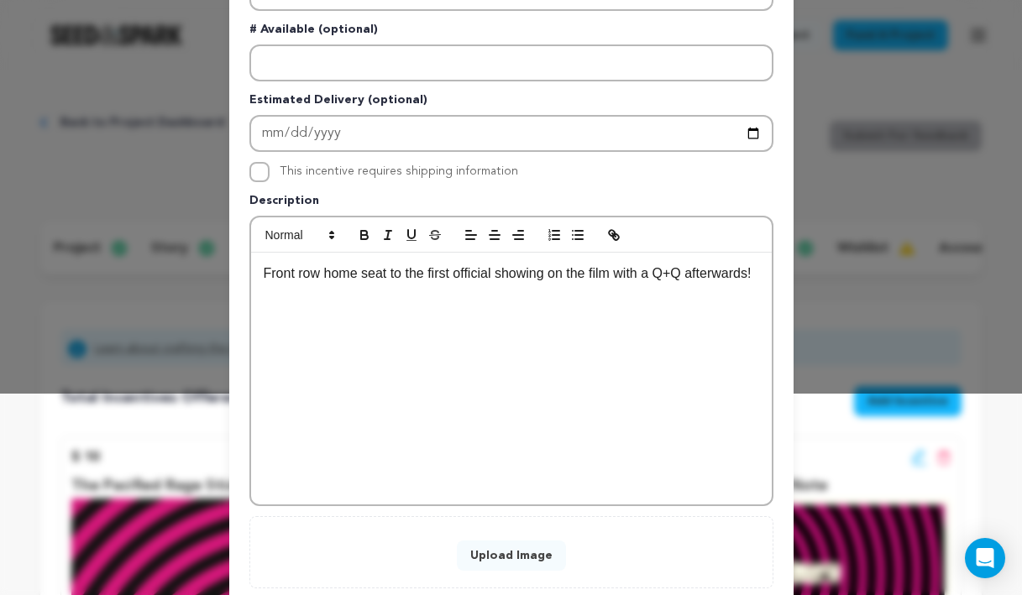
click at [716, 275] on p "Front row home seat to the first official showing on the film with a Q+Q afterw…" at bounding box center [512, 274] width 496 height 22
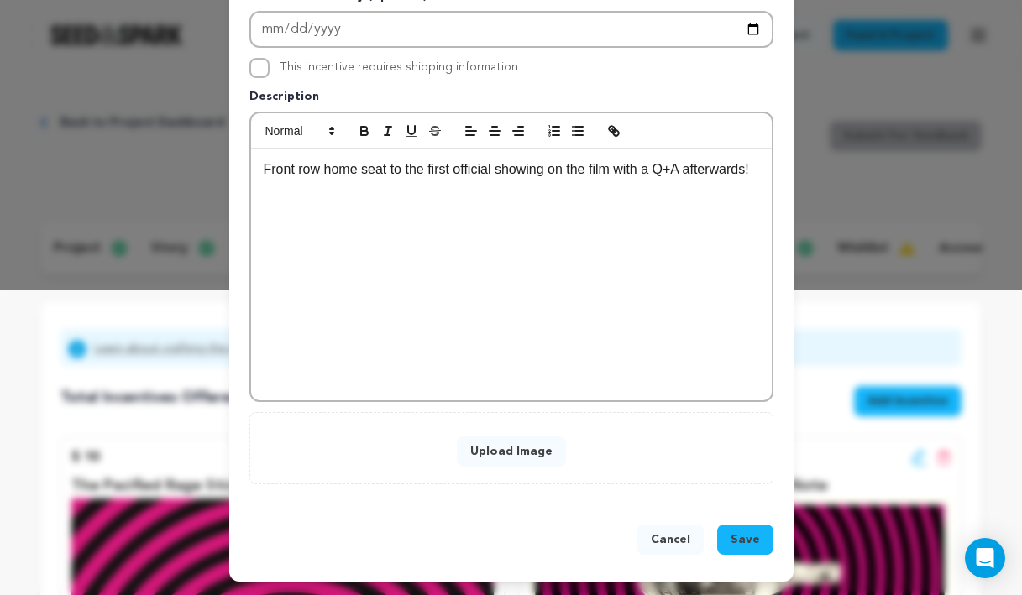
click at [735, 531] on button "Save" at bounding box center [745, 540] width 56 height 30
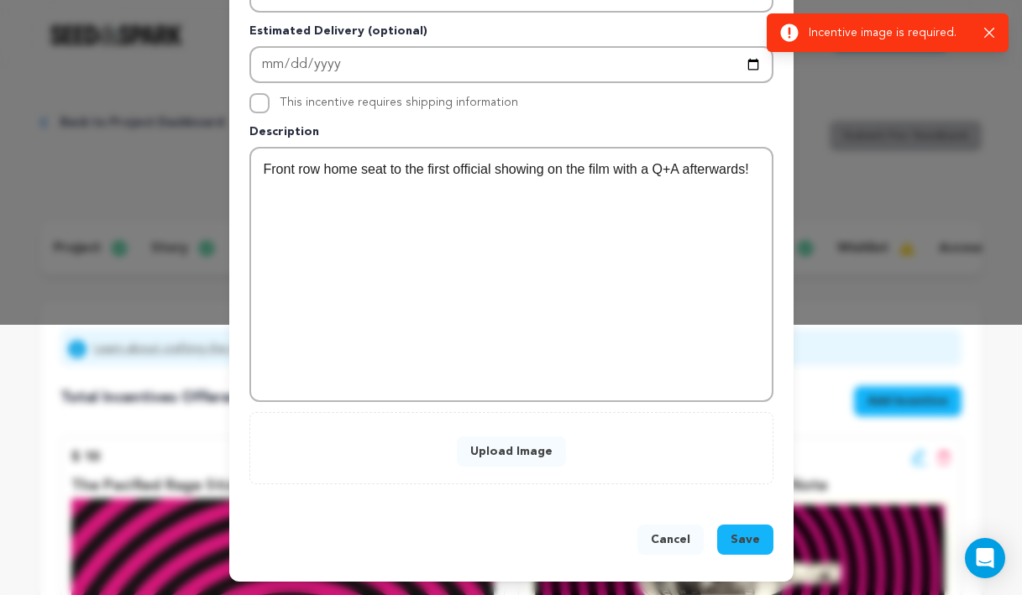
scroll to position [0, 0]
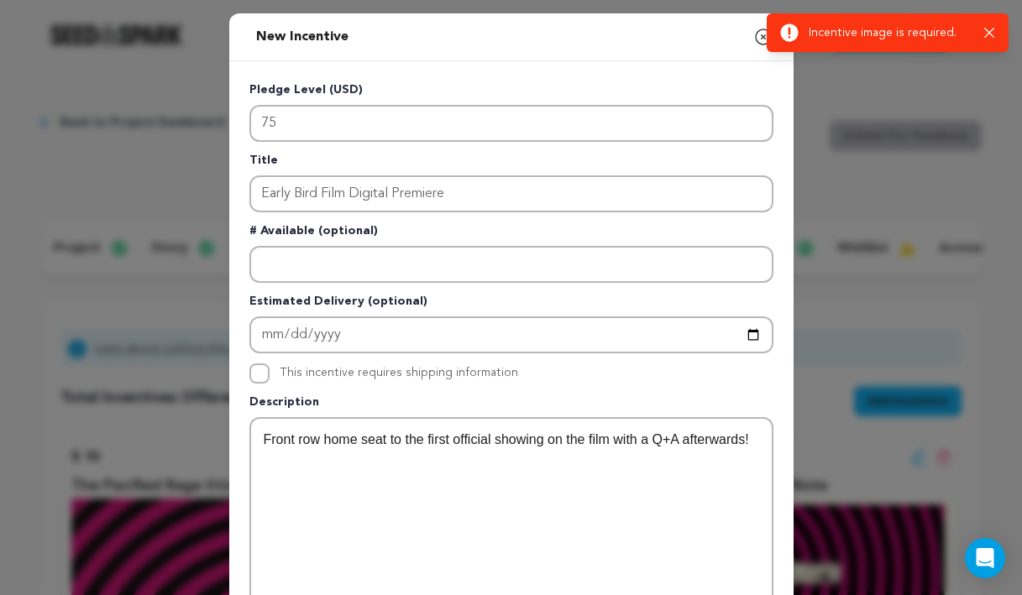
click at [851, 190] on div "New Incentive Close modal Pledge Level (USD) 75 Title Early Bird Film Digital P…" at bounding box center [511, 433] width 1022 height 866
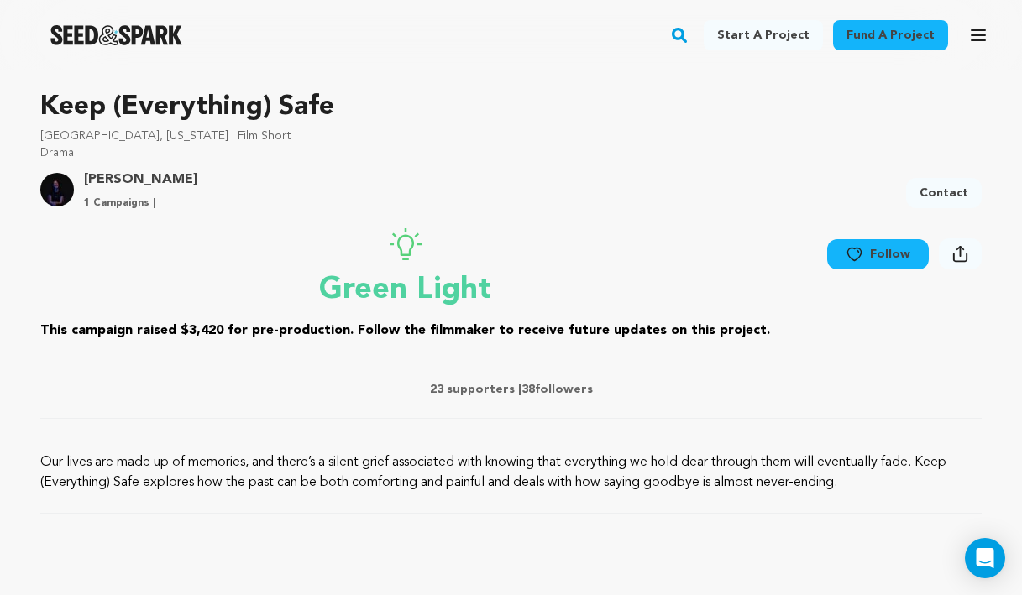
scroll to position [840, 0]
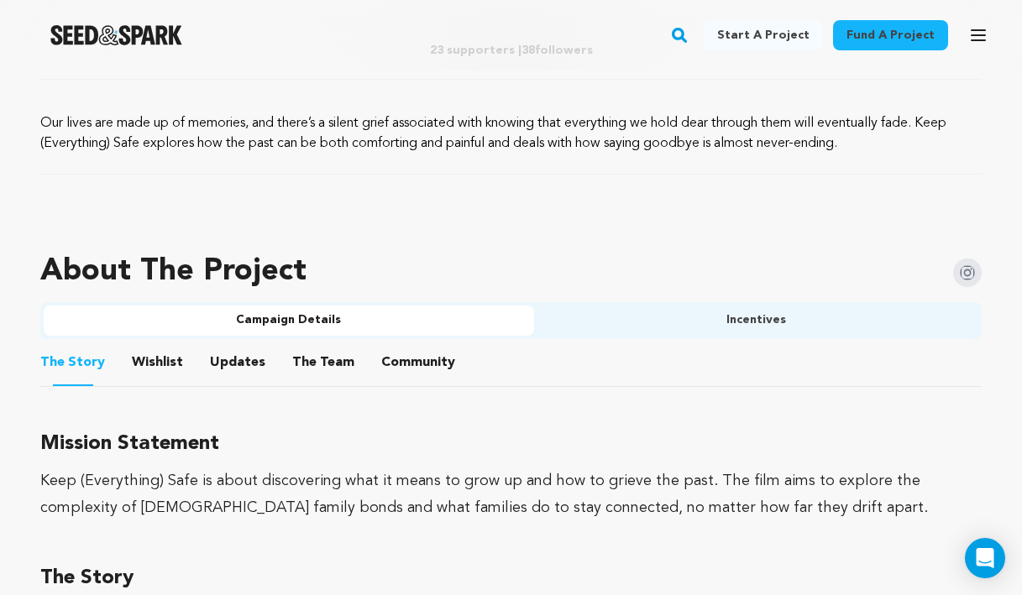
click at [662, 316] on button "Incentives" at bounding box center [756, 321] width 445 height 30
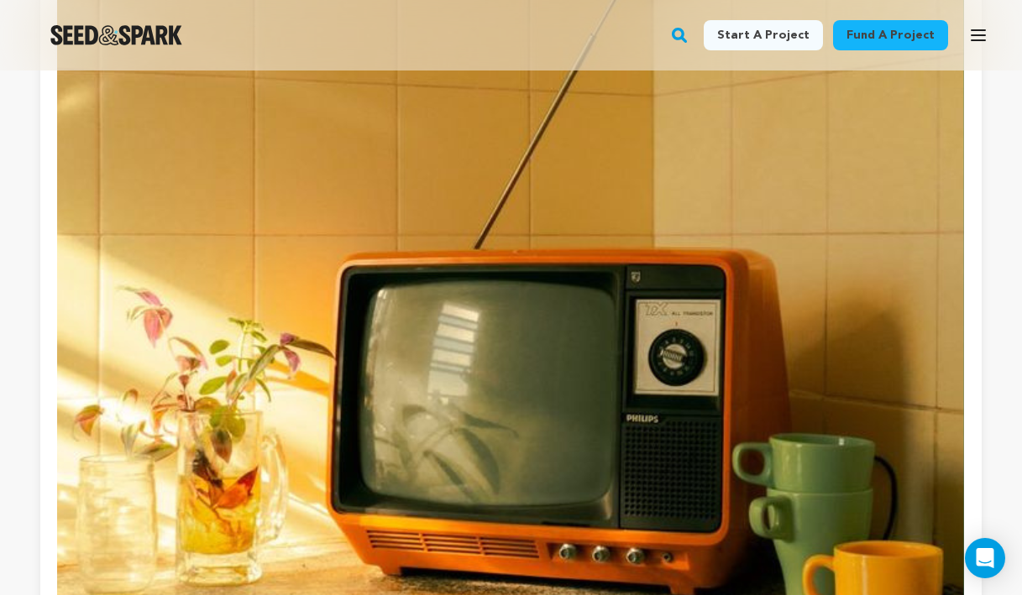
scroll to position [3436, 0]
